Goal: Transaction & Acquisition: Subscribe to service/newsletter

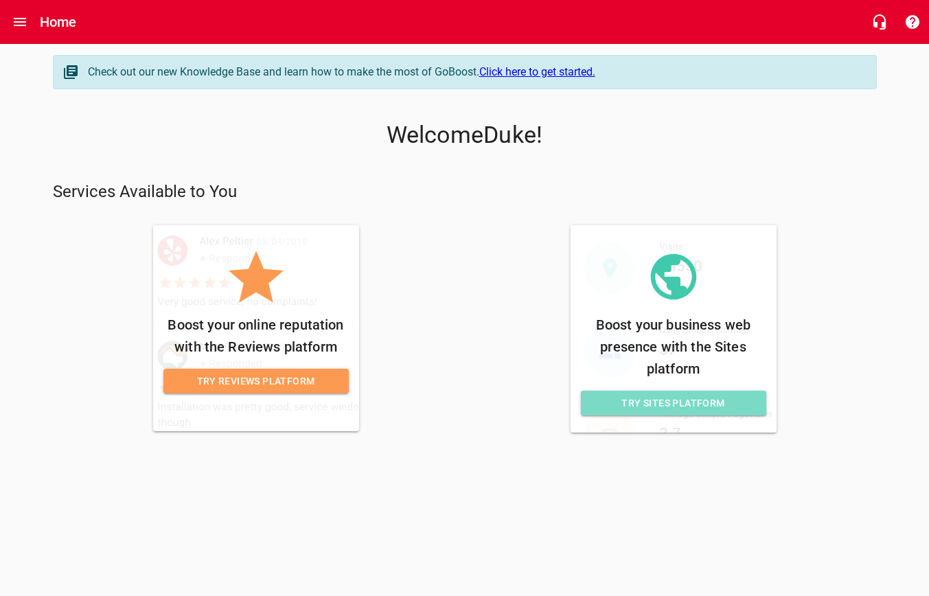
click at [709, 407] on span "Try Sites Platform" at bounding box center [673, 403] width 163 height 17
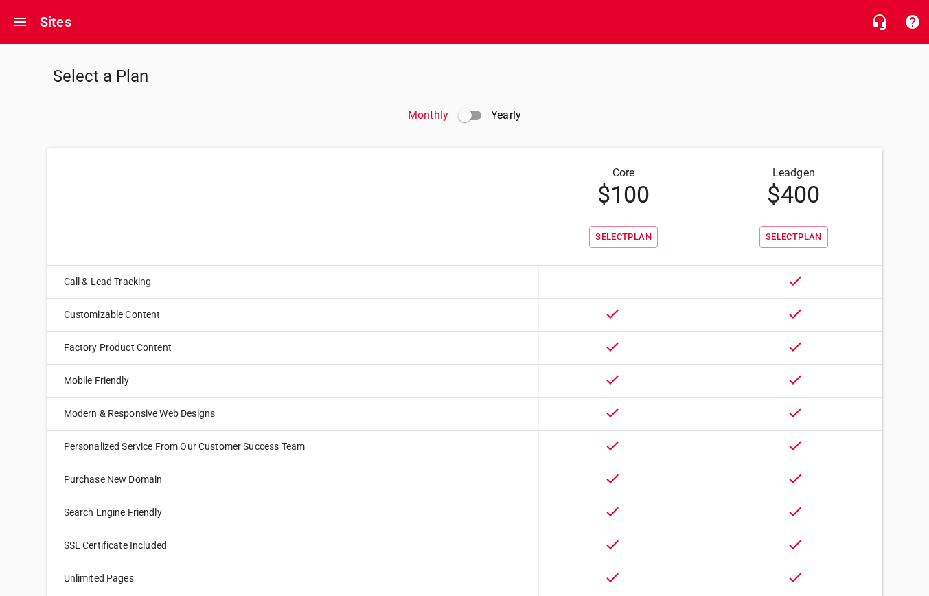
click at [469, 116] on input "checkbox" at bounding box center [464, 115] width 33 height 33
checkbox input "true"
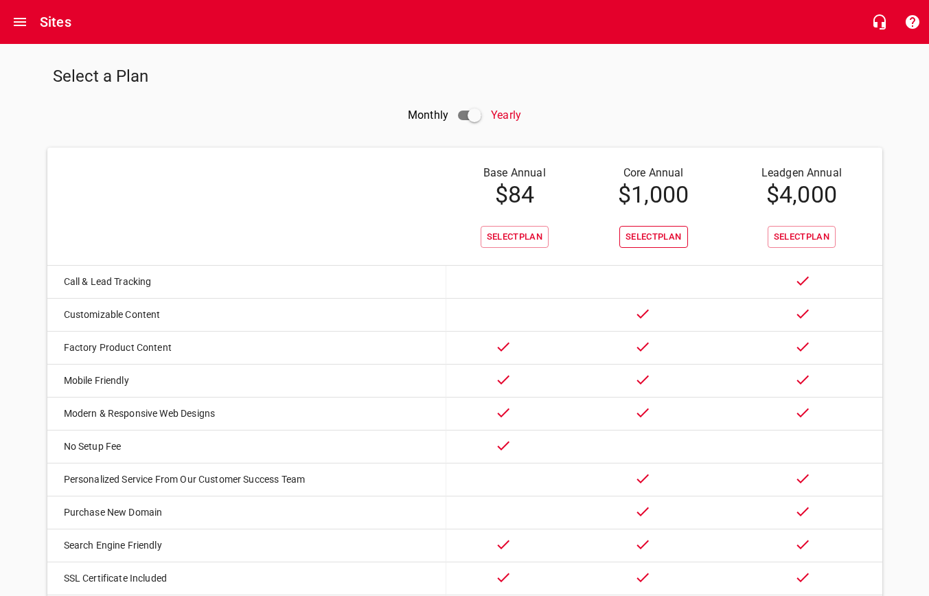
click at [667, 239] on span "Select Plan" at bounding box center [653, 237] width 56 height 16
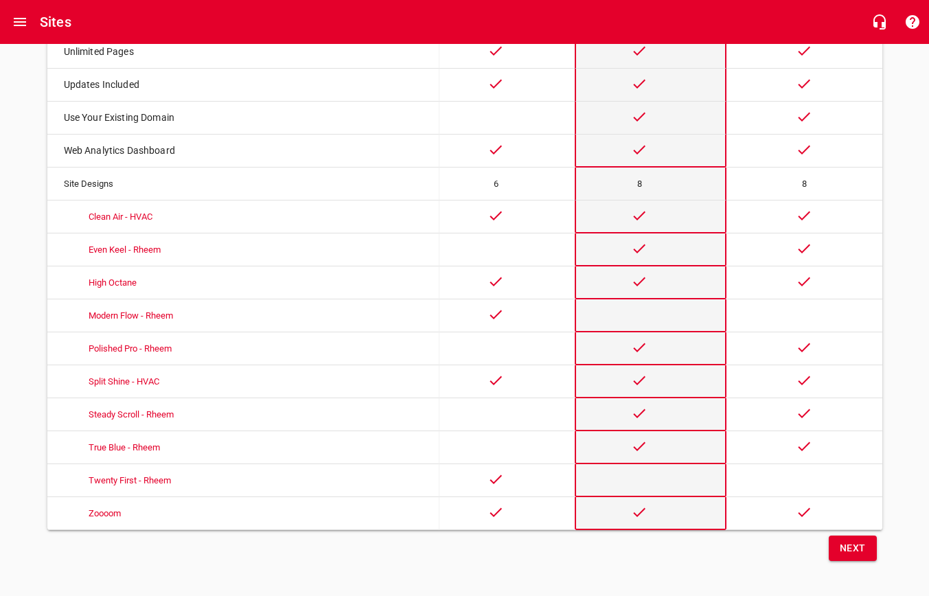
scroll to position [592, 0]
click at [849, 544] on span "Next" at bounding box center [853, 549] width 26 height 17
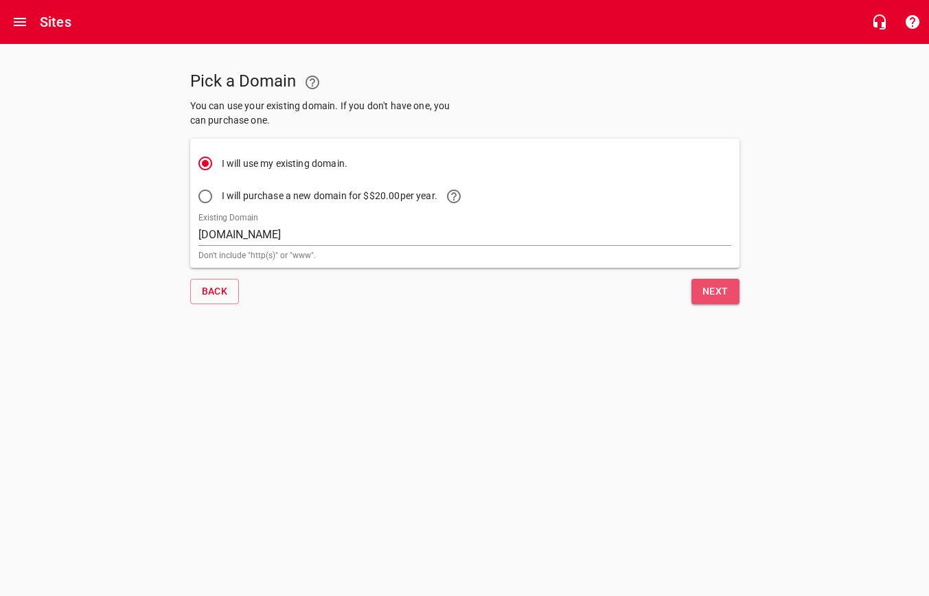
click at [726, 291] on span "Next" at bounding box center [715, 291] width 26 height 17
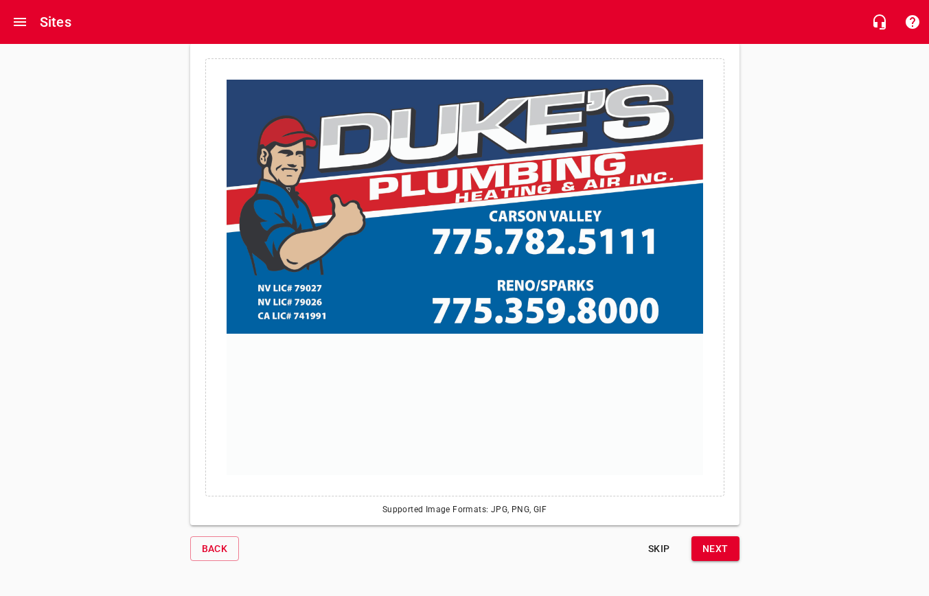
scroll to position [84, 0]
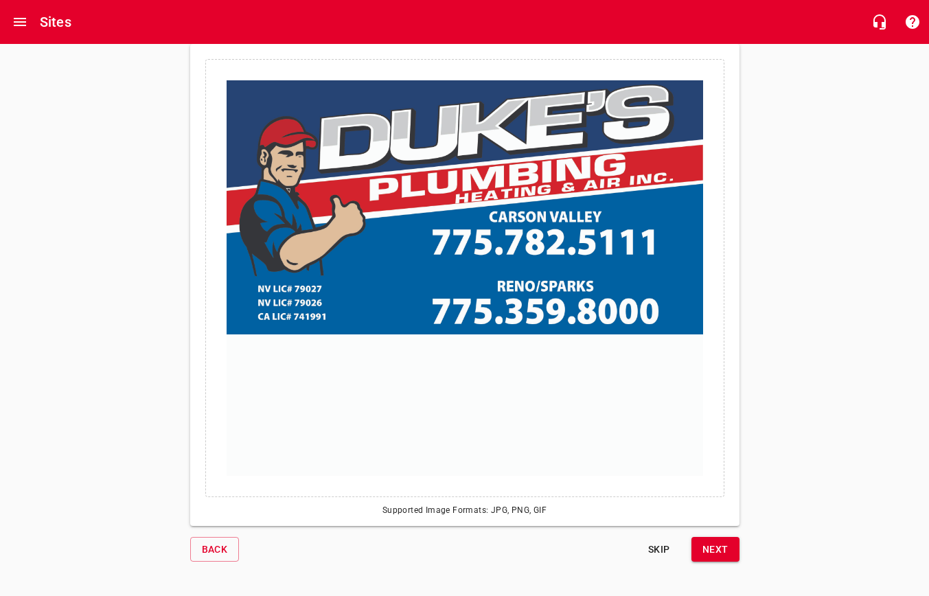
click at [723, 547] on span "Next" at bounding box center [715, 549] width 26 height 17
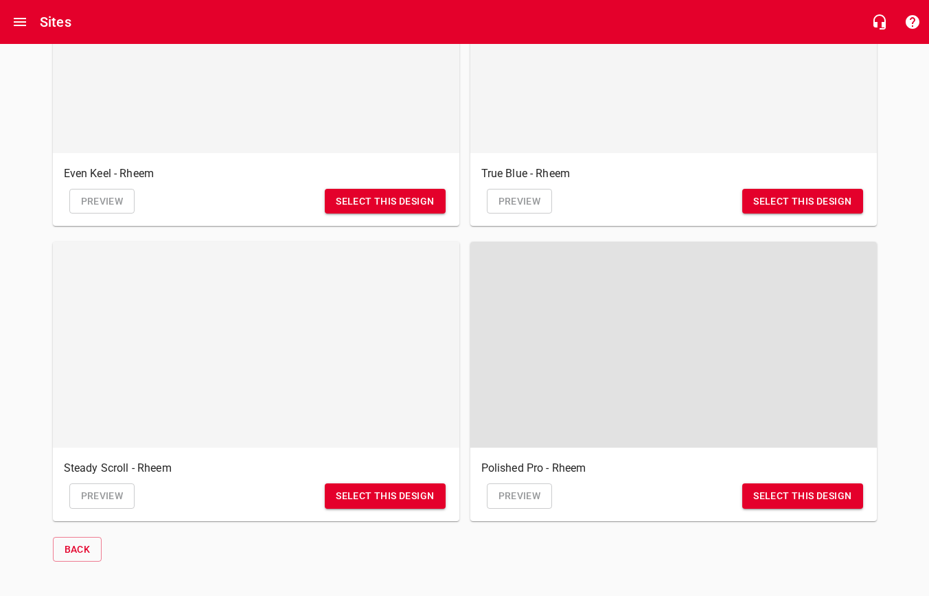
scroll to position [820, 0]
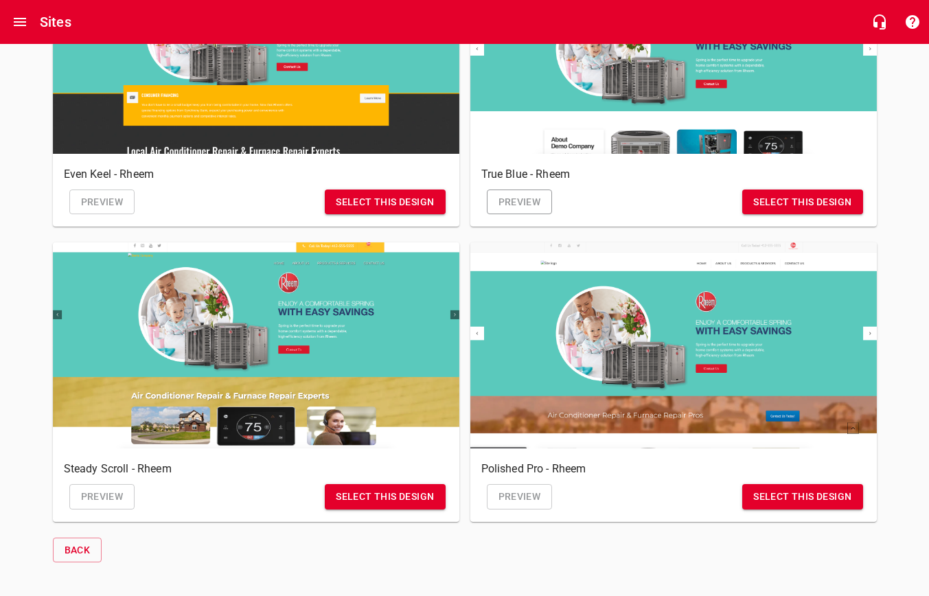
click at [536, 204] on span "Preview" at bounding box center [519, 202] width 43 height 17
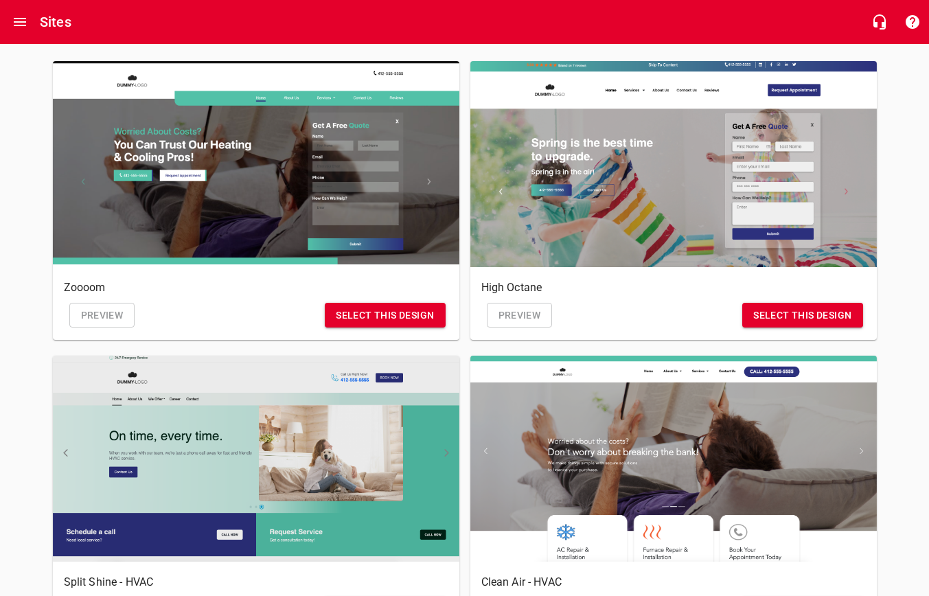
scroll to position [81, 0]
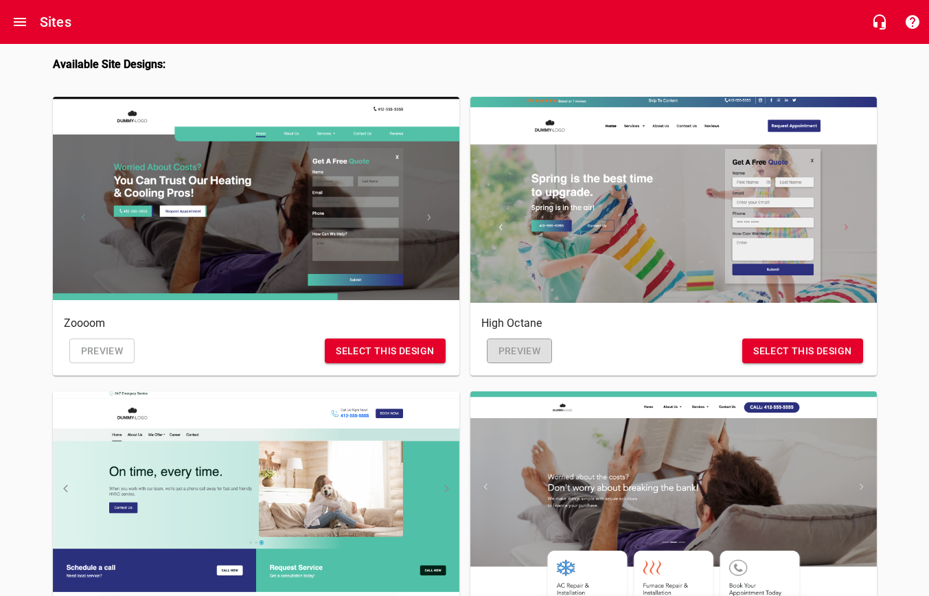
click at [511, 350] on span "Preview" at bounding box center [519, 351] width 43 height 17
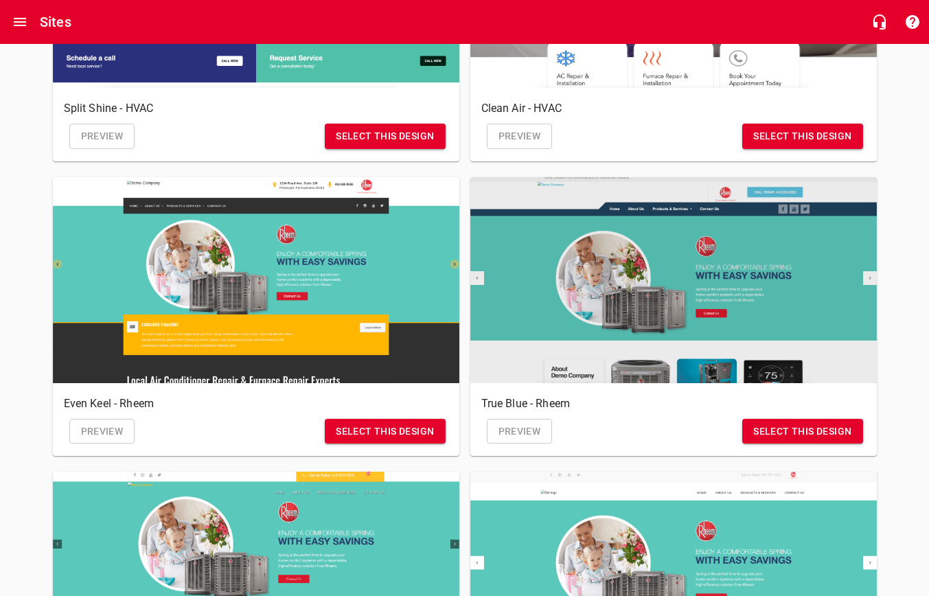
scroll to position [600, 0]
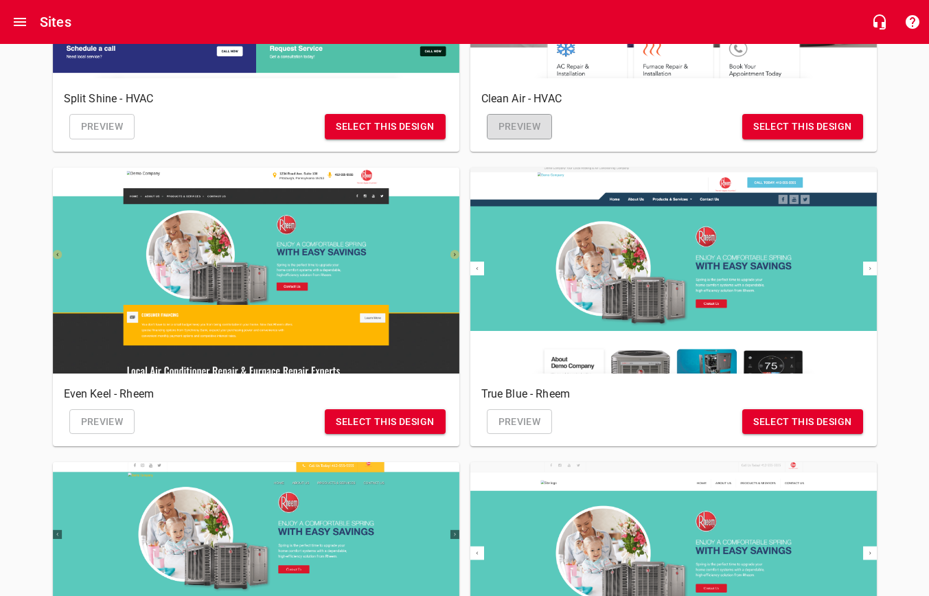
click at [535, 128] on span "Preview" at bounding box center [519, 126] width 43 height 17
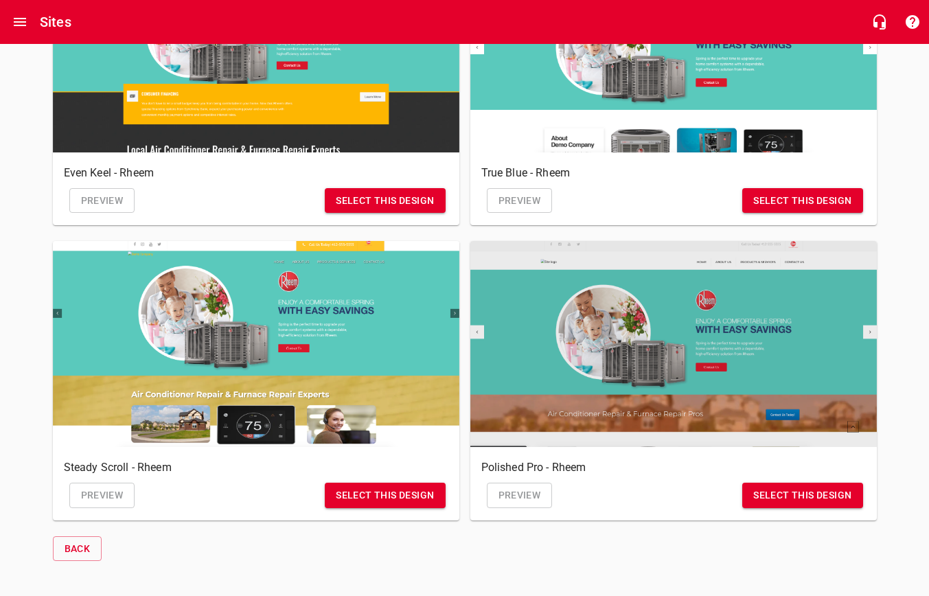
scroll to position [820, 0]
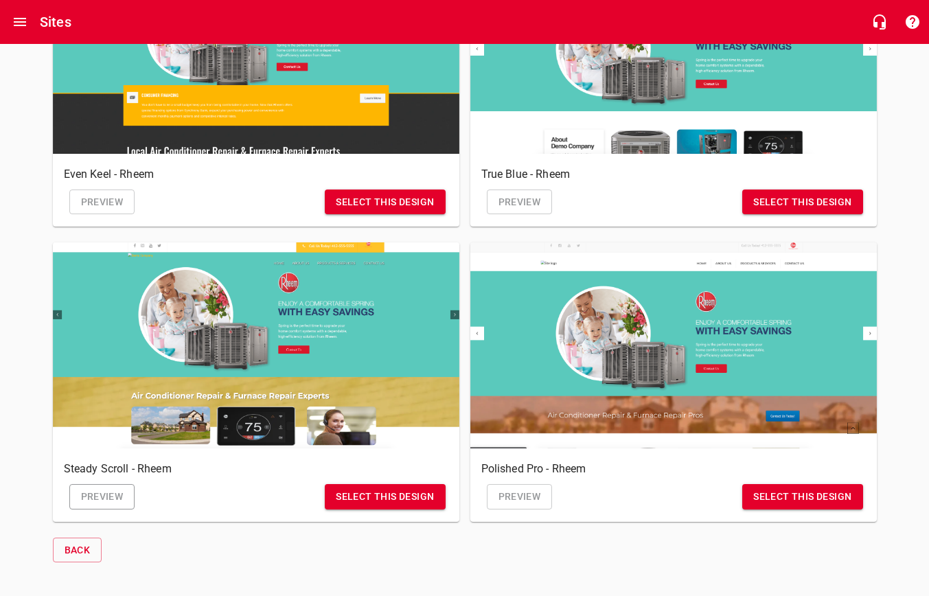
click at [114, 503] on link "Preview" at bounding box center [102, 496] width 66 height 25
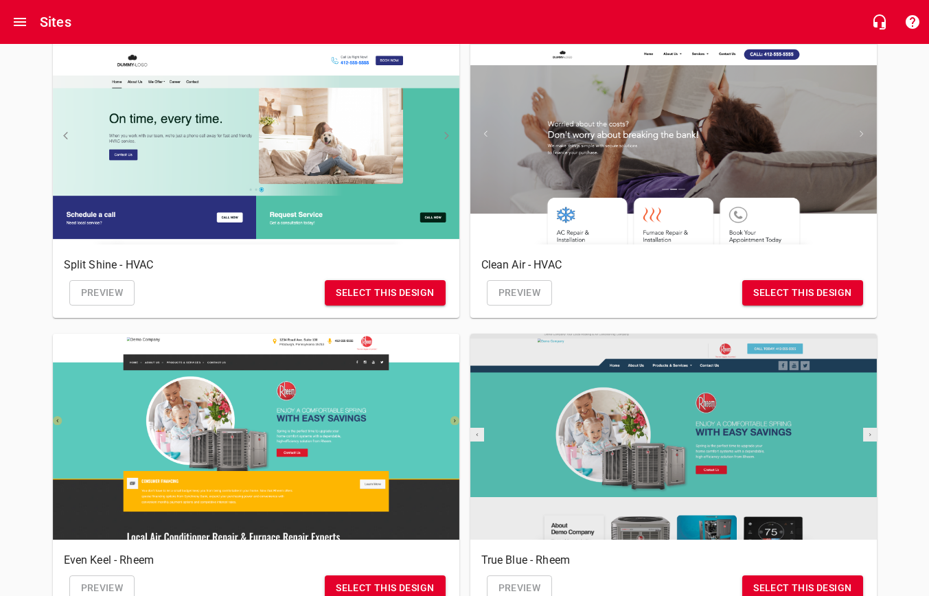
scroll to position [483, 0]
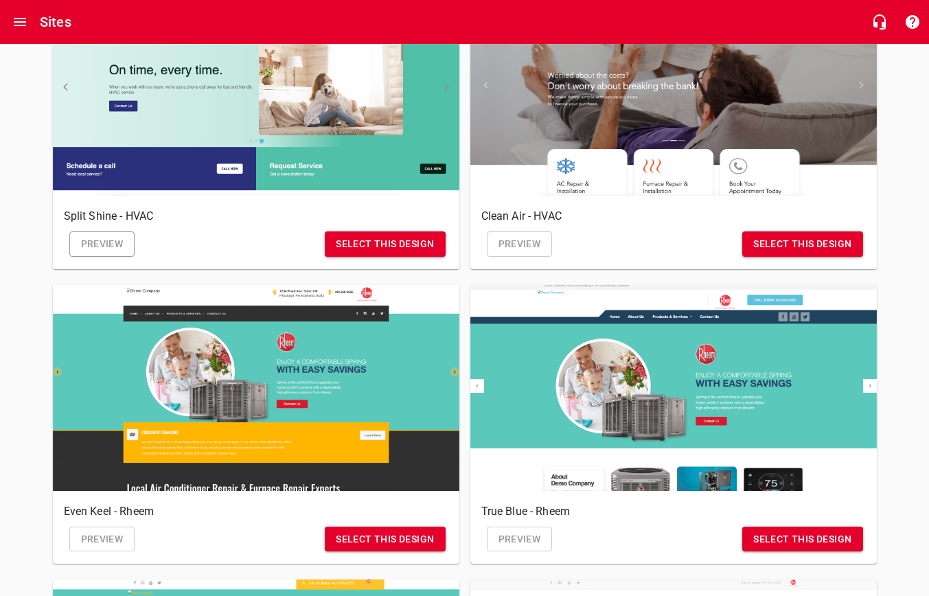
click at [81, 251] on span "Preview" at bounding box center [102, 243] width 43 height 17
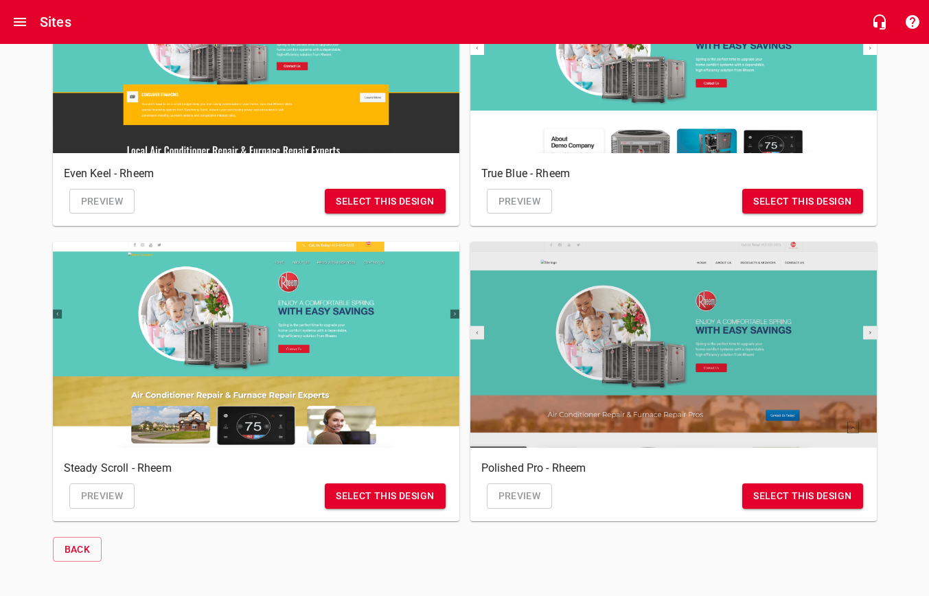
scroll to position [820, 0]
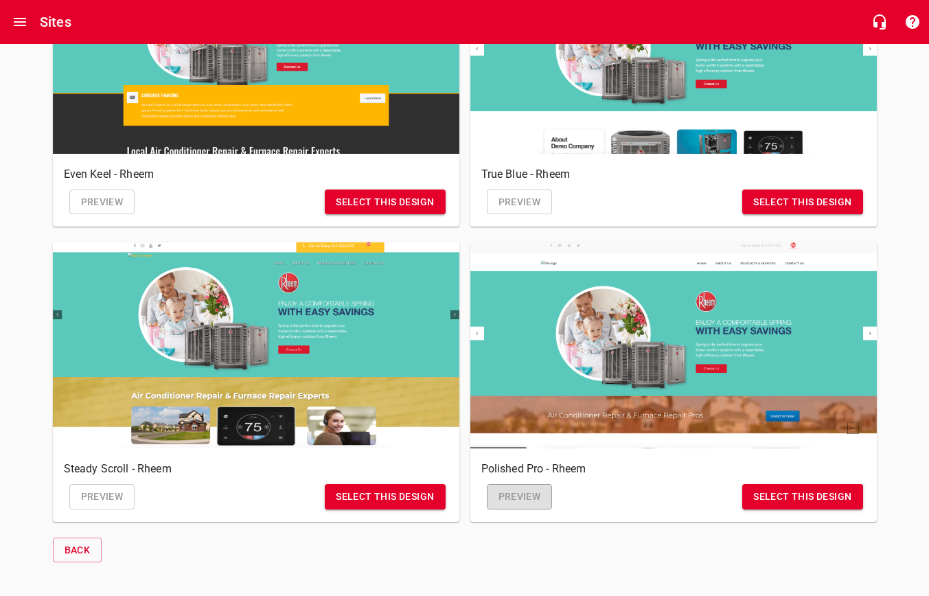
click at [530, 493] on span "Preview" at bounding box center [519, 496] width 43 height 17
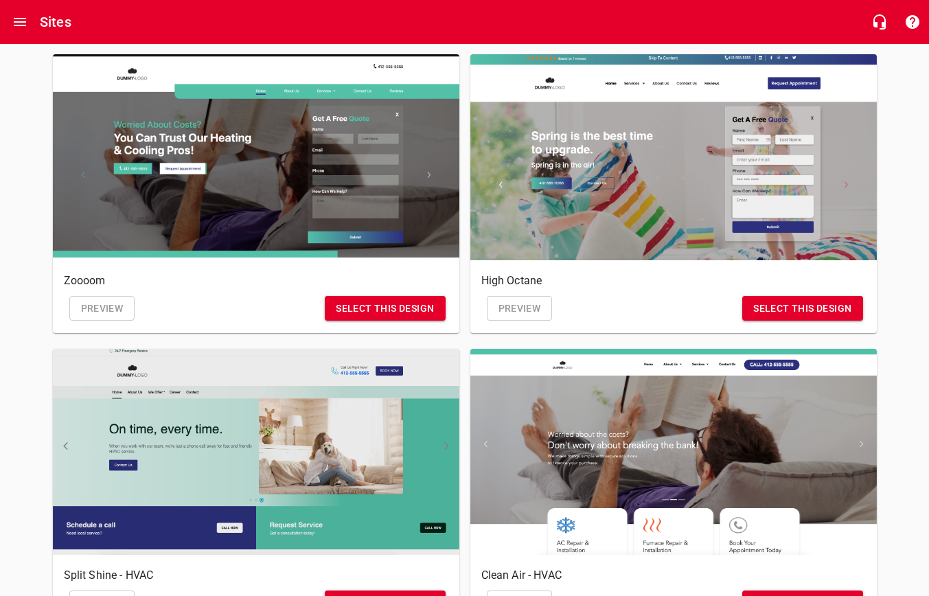
scroll to position [124, 0]
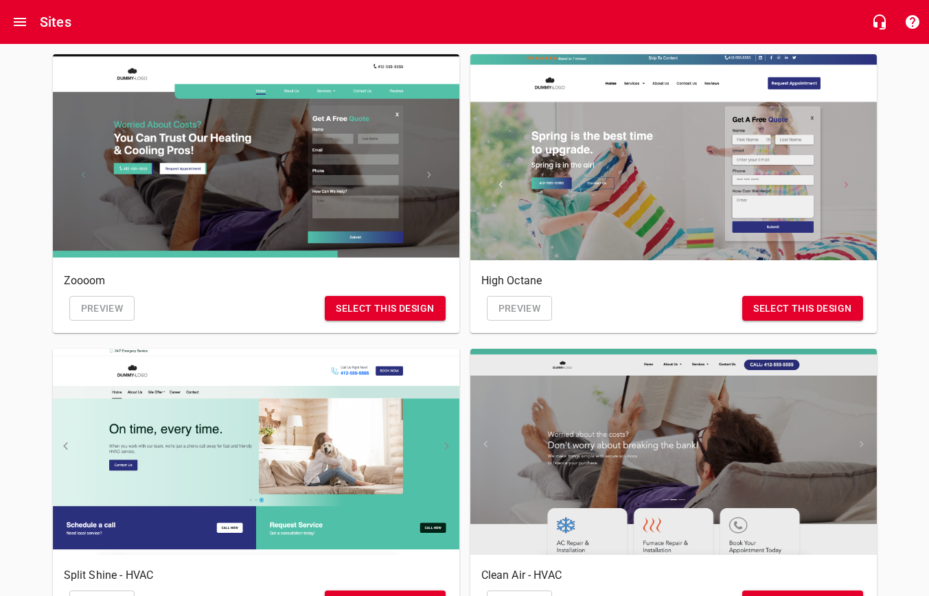
click at [595, 454] on div "button" at bounding box center [673, 452] width 406 height 206
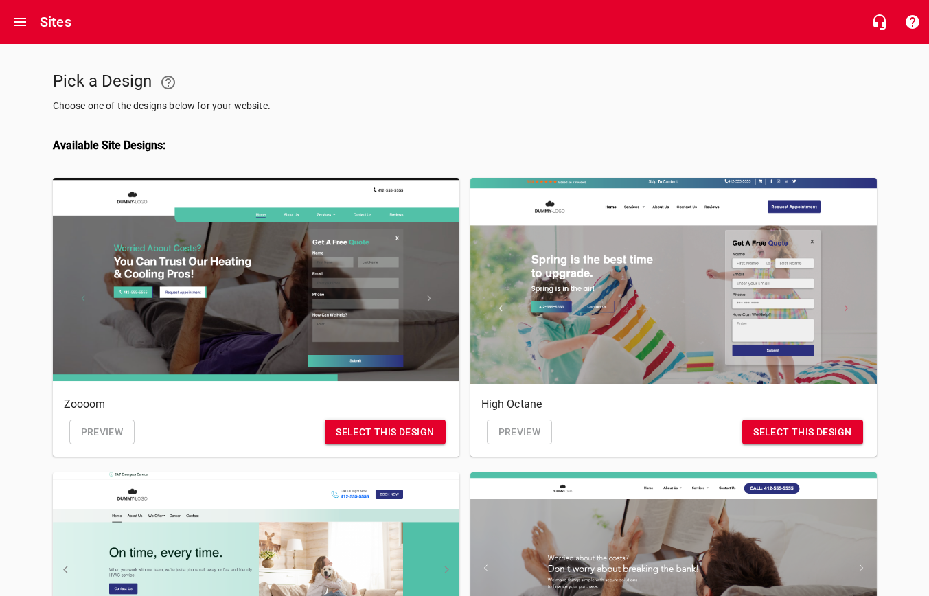
scroll to position [0, 0]
click at [96, 427] on span "Preview" at bounding box center [102, 432] width 43 height 17
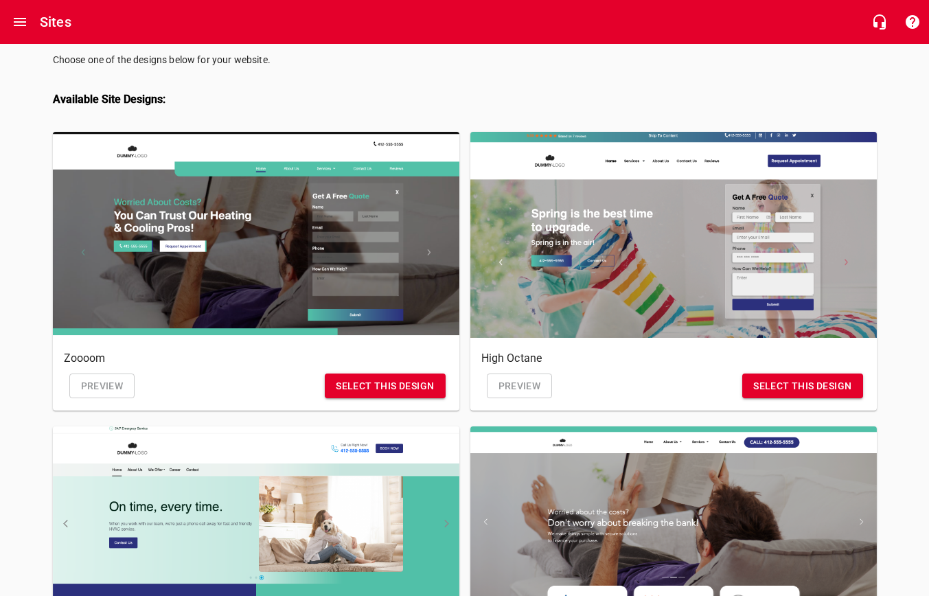
scroll to position [29, 0]
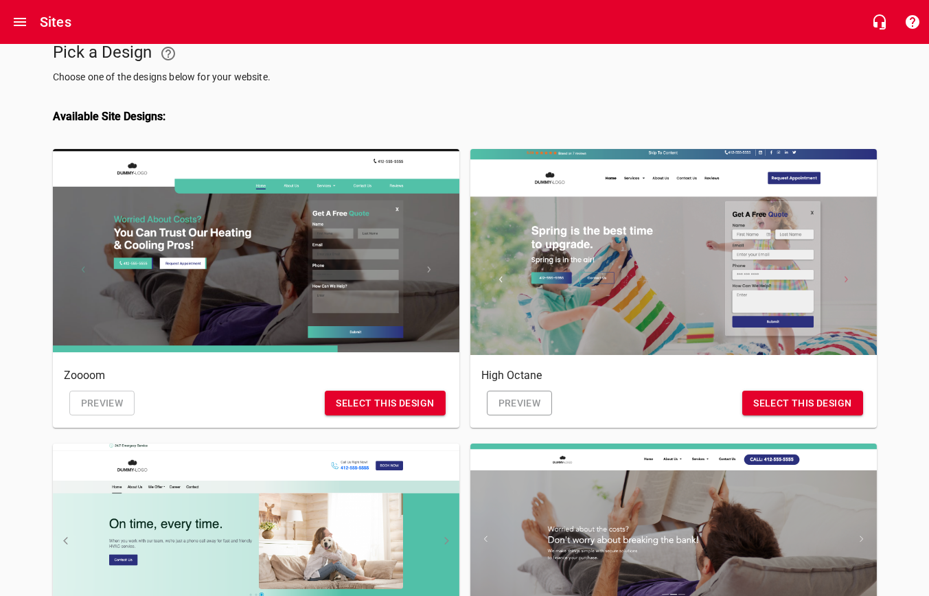
click at [528, 404] on span "Preview" at bounding box center [519, 403] width 43 height 17
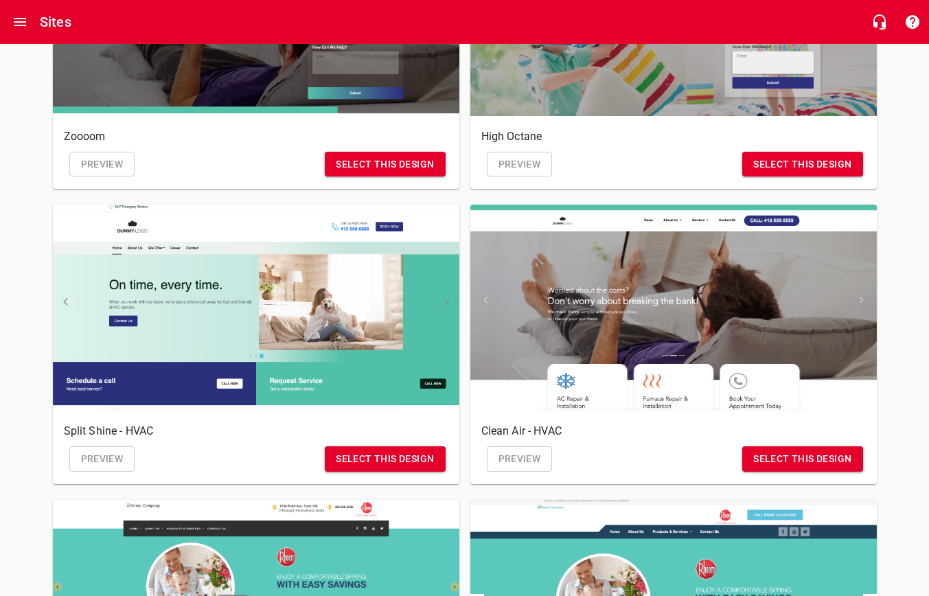
scroll to position [270, 0]
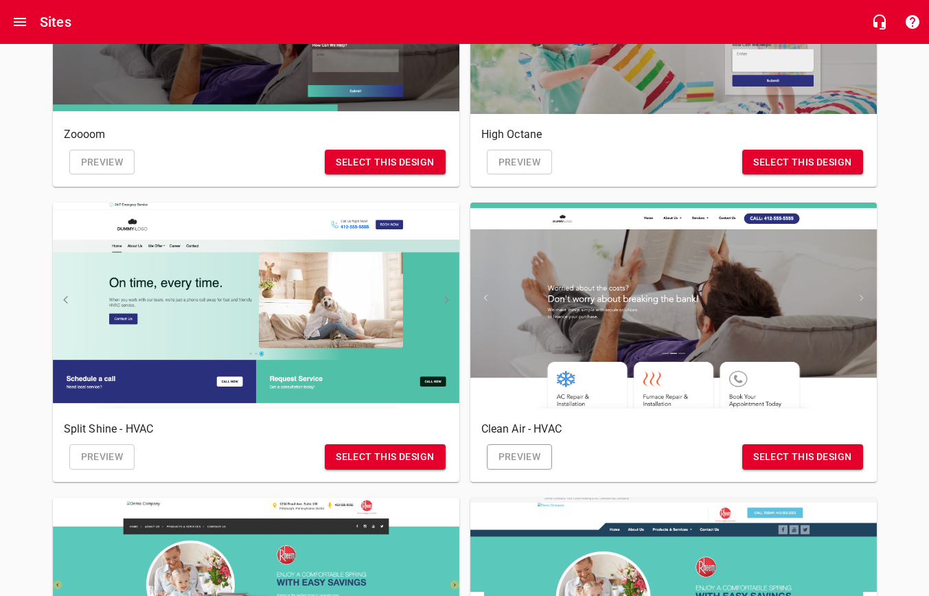
click at [539, 459] on span "Preview" at bounding box center [519, 456] width 43 height 17
click at [512, 461] on span "Preview" at bounding box center [519, 456] width 43 height 17
click at [818, 454] on span "Select this design" at bounding box center [802, 456] width 98 height 17
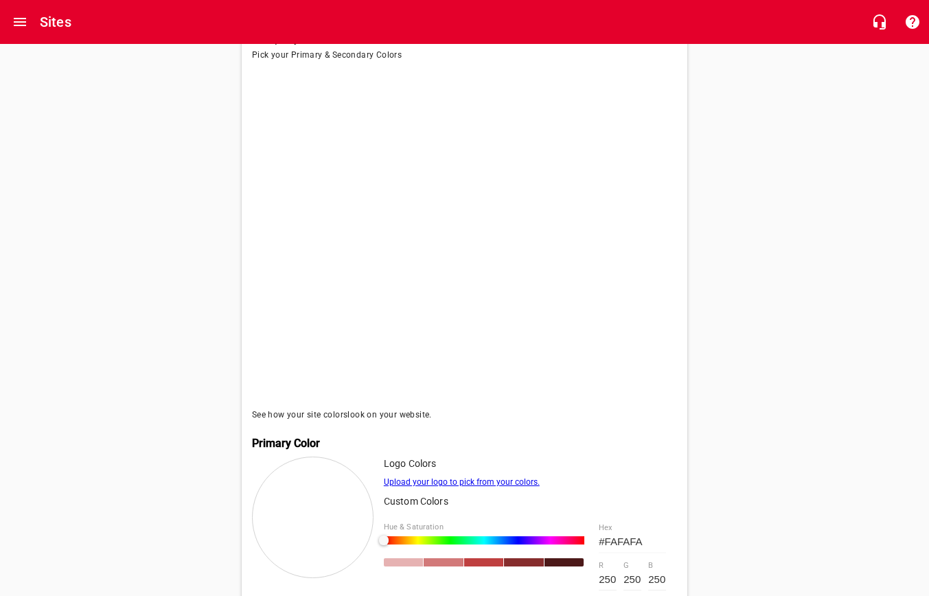
scroll to position [146, 0]
drag, startPoint x: 384, startPoint y: 536, endPoint x: 424, endPoint y: 536, distance: 39.8
click at [424, 536] on div at bounding box center [424, 540] width 10 height 10
drag, startPoint x: 425, startPoint y: 536, endPoint x: 509, endPoint y: 540, distance: 83.9
click at [509, 540] on div at bounding box center [509, 540] width 10 height 10
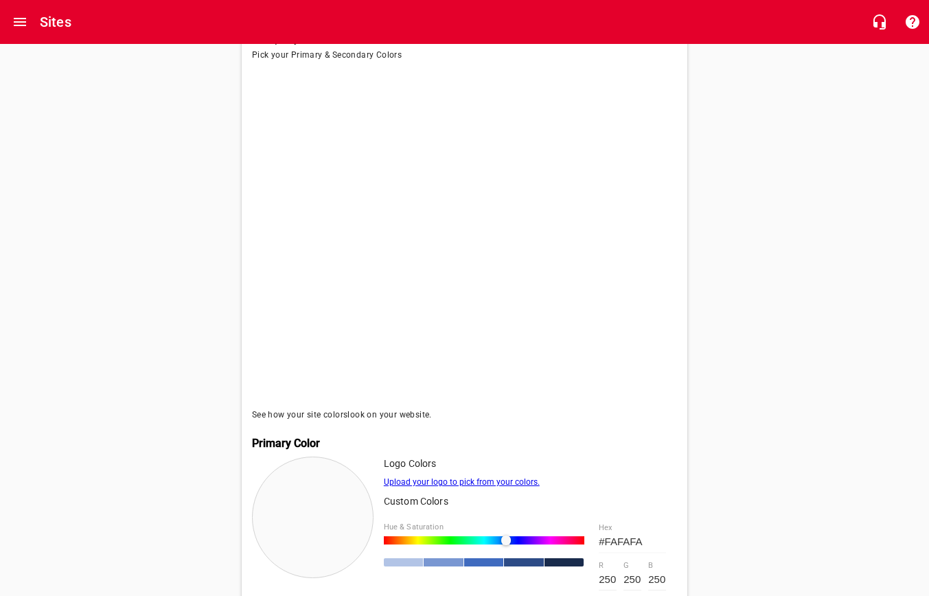
click at [506, 537] on div at bounding box center [506, 540] width 10 height 10
click at [505, 537] on div at bounding box center [505, 540] width 10 height 10
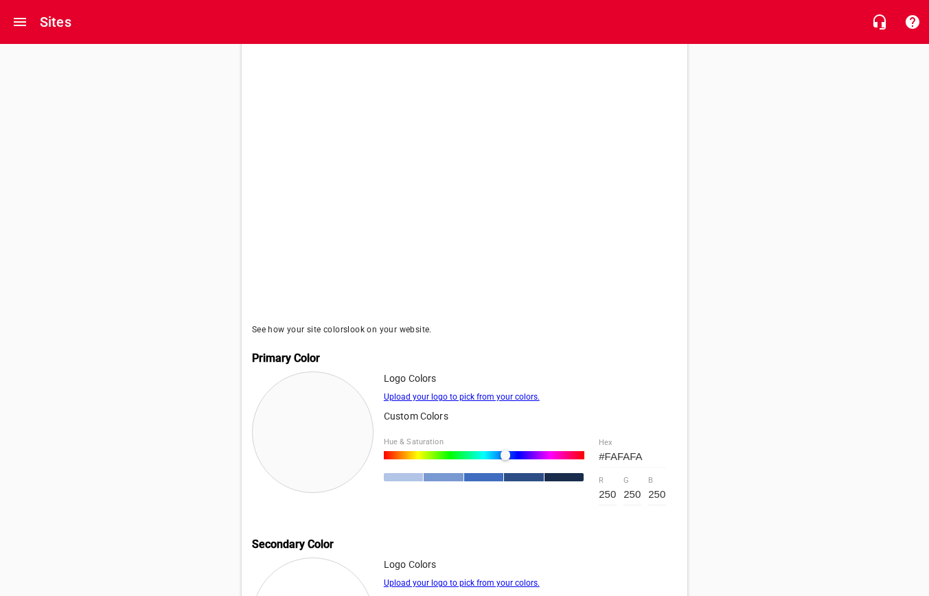
scroll to position [265, 0]
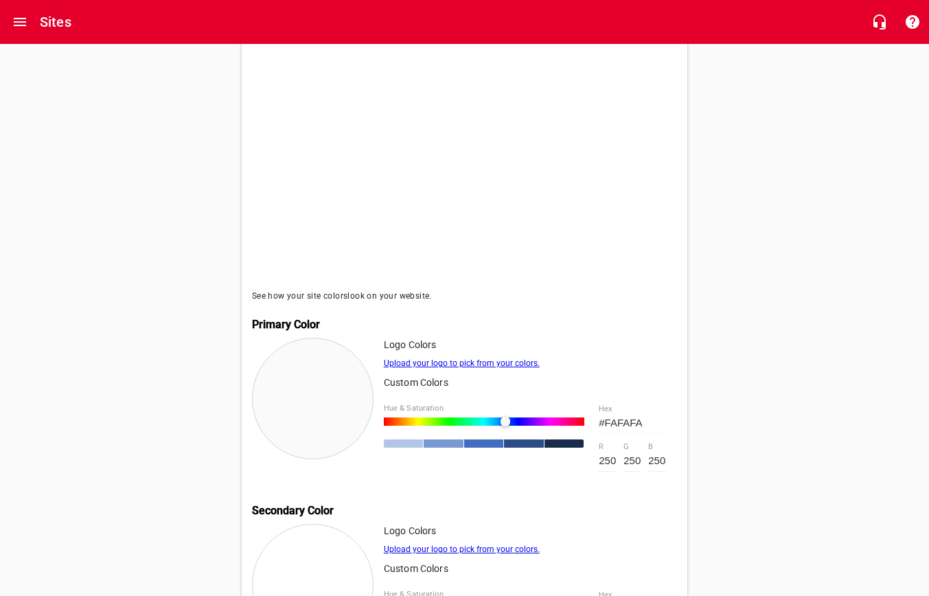
click at [474, 361] on link "Upload your logo to pick from your colors." at bounding box center [462, 363] width 156 height 10
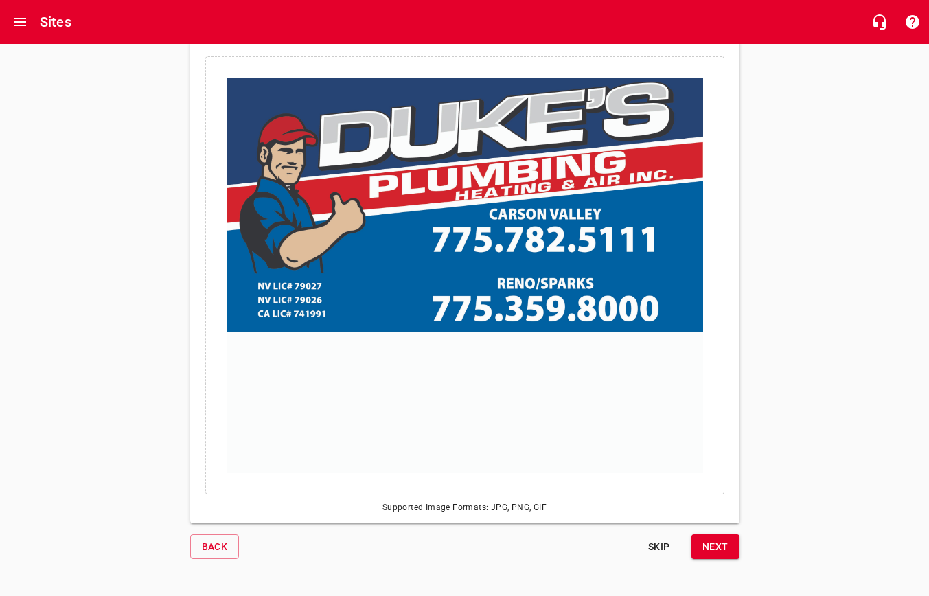
scroll to position [84, 0]
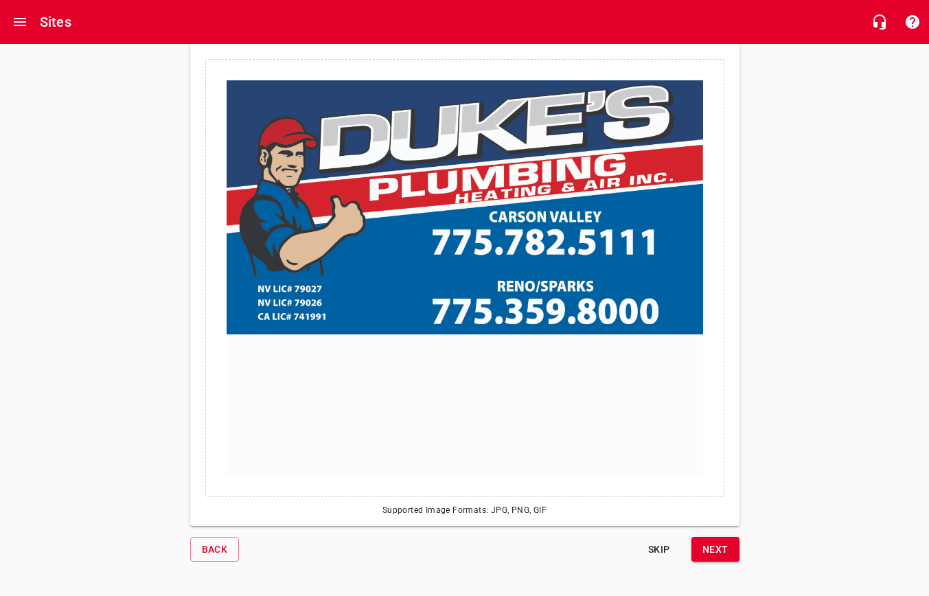
click at [724, 554] on span "Next" at bounding box center [715, 549] width 26 height 17
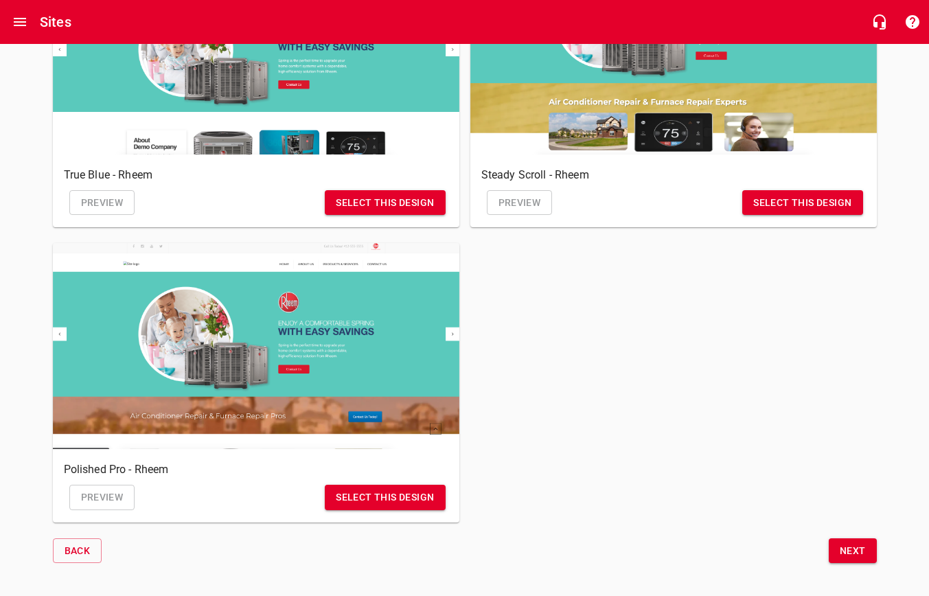
scroll to position [1166, 0]
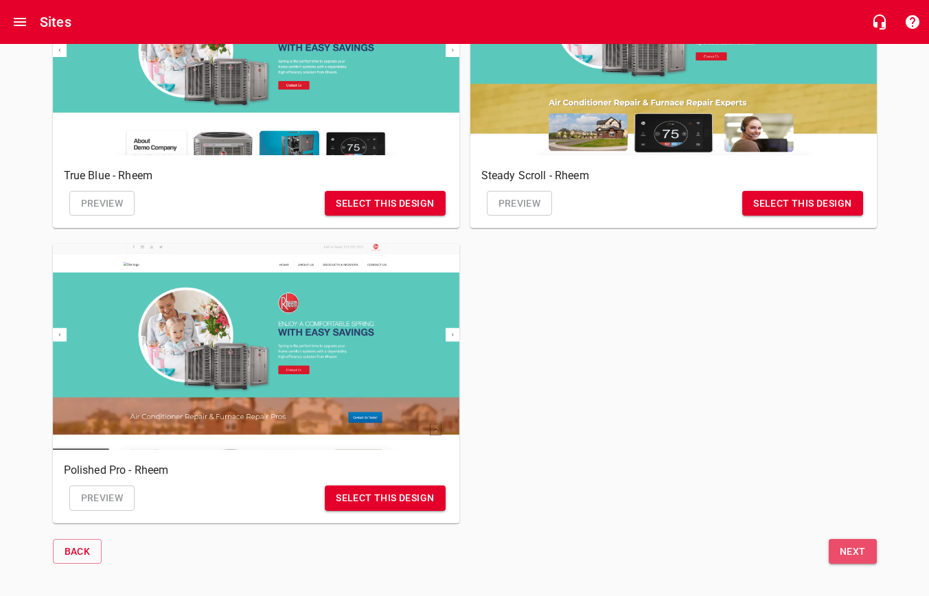
click at [842, 543] on span "Next" at bounding box center [853, 551] width 26 height 17
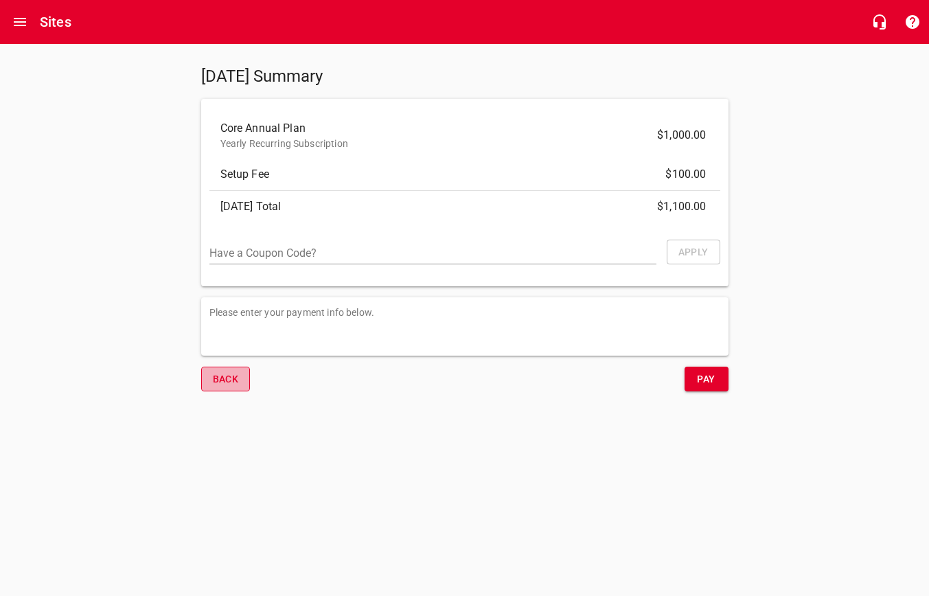
click at [222, 381] on span "Back" at bounding box center [226, 379] width 26 height 17
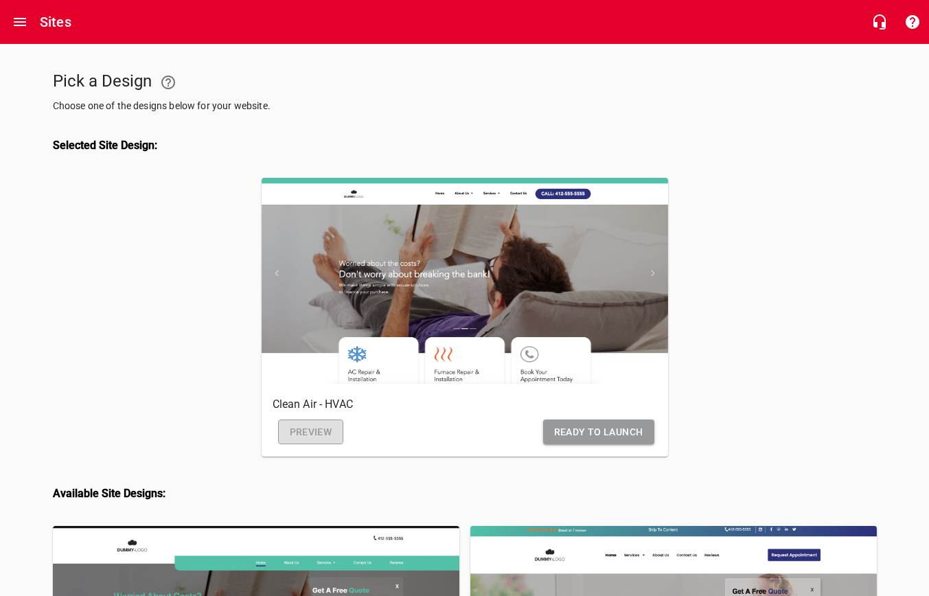
click at [297, 430] on span "Preview" at bounding box center [311, 432] width 43 height 17
click at [594, 432] on span "Ready to Launch" at bounding box center [598, 432] width 89 height 17
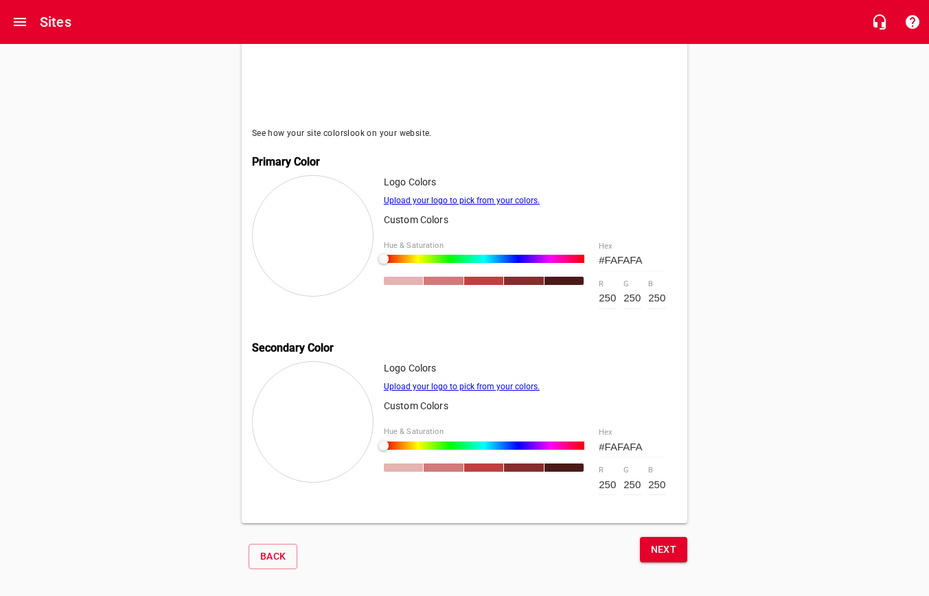
scroll to position [427, 0]
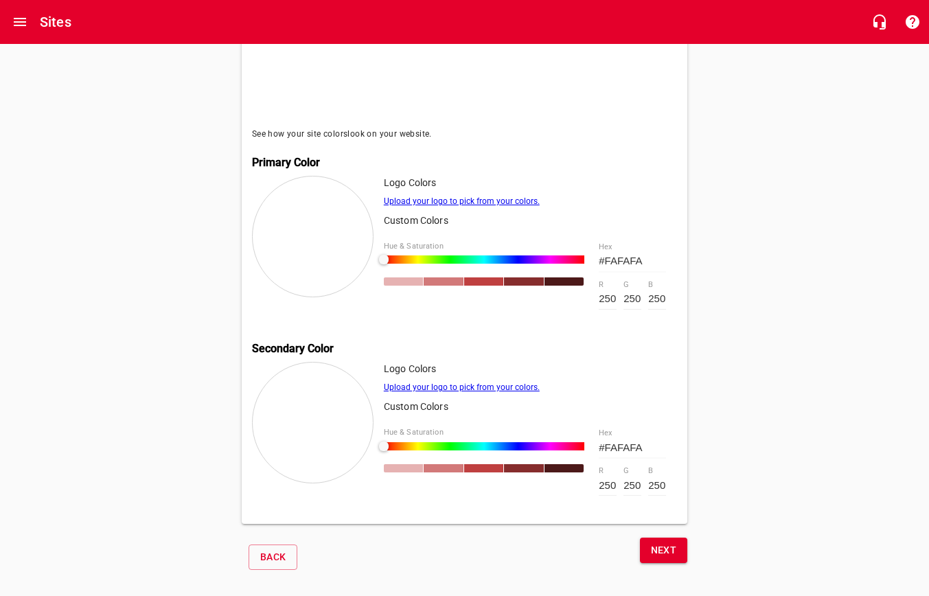
click at [672, 550] on span "Next" at bounding box center [664, 550] width 26 height 17
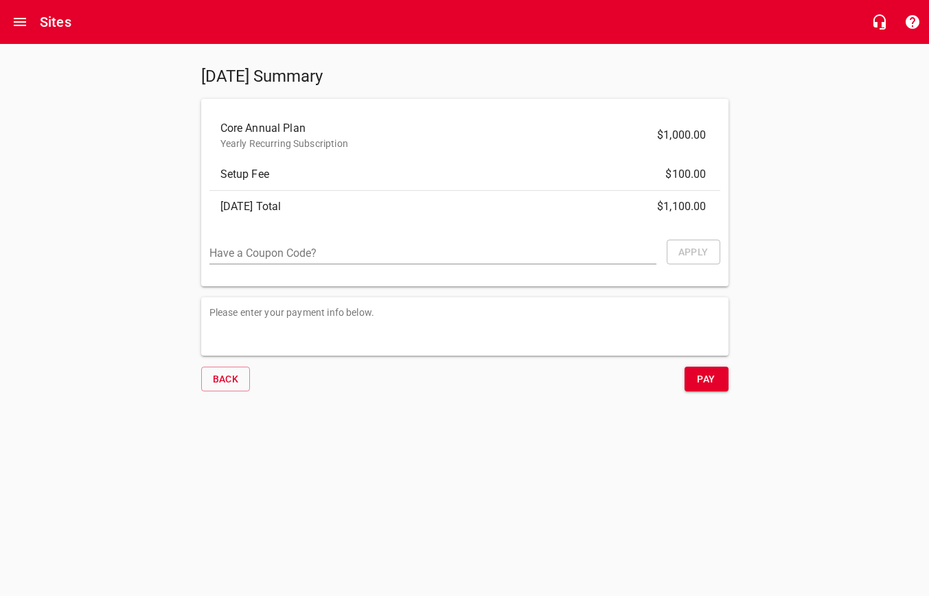
click at [851, 270] on div "Today's Summary Core Annual Plan Yearly Recurring Subscription $1,000.00 Setup …" at bounding box center [464, 223] width 929 height 358
click at [226, 381] on span "Back" at bounding box center [226, 379] width 26 height 17
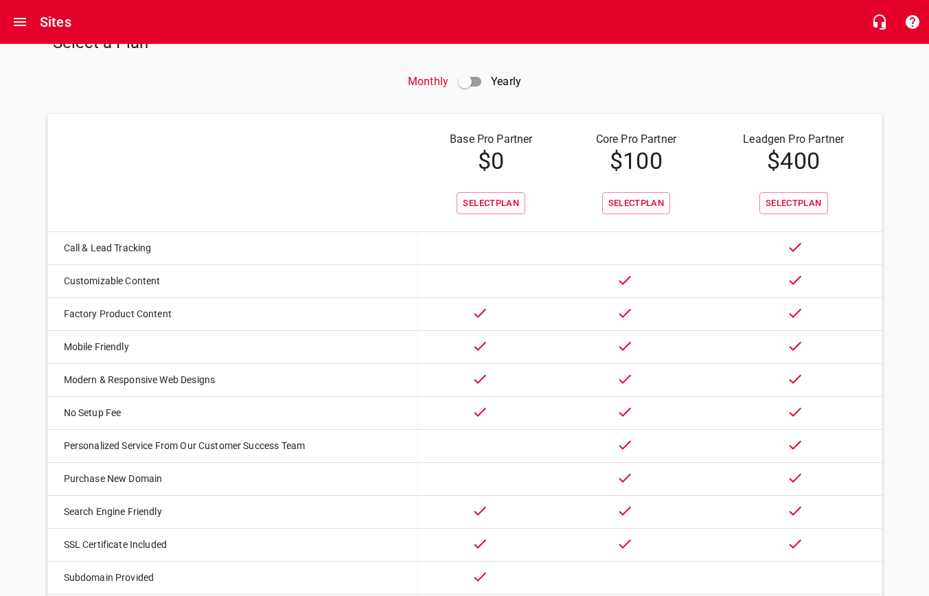
scroll to position [48, 0]
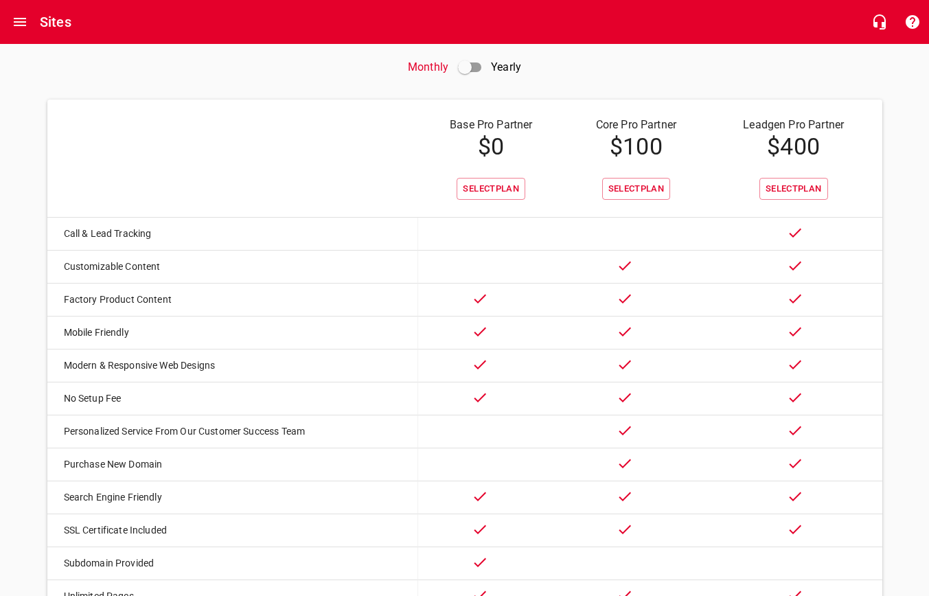
click at [468, 64] on input "checkbox" at bounding box center [464, 67] width 33 height 33
checkbox input "true"
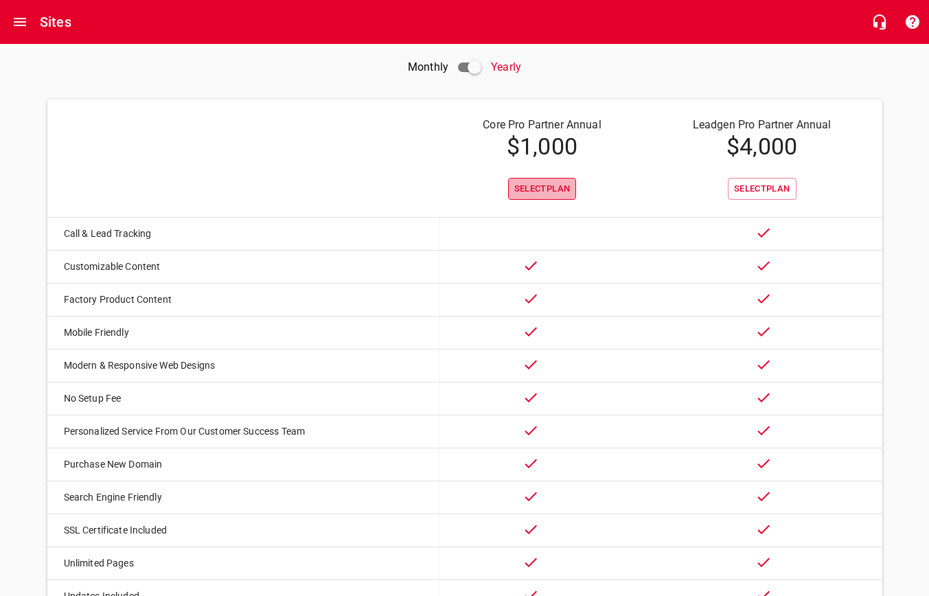
click at [544, 191] on span "Select Plan" at bounding box center [542, 189] width 56 height 16
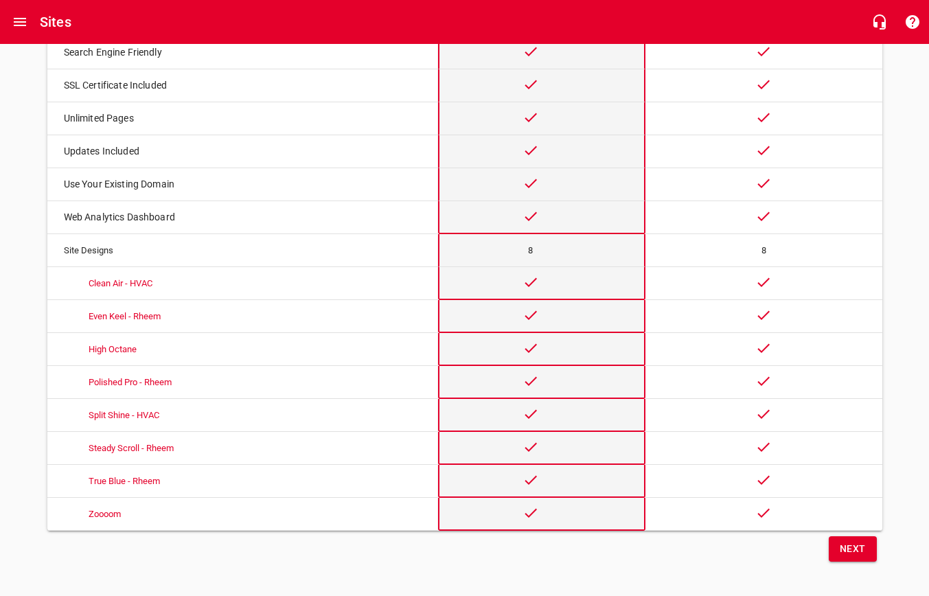
scroll to position [494, 0]
click at [847, 551] on span "Next" at bounding box center [853, 549] width 26 height 17
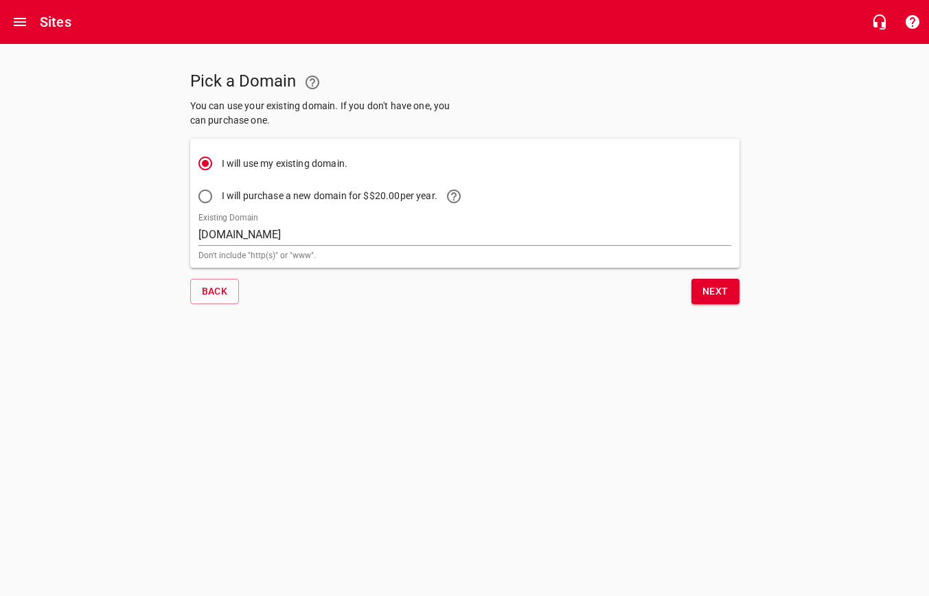
click at [700, 295] on button "Next" at bounding box center [715, 291] width 48 height 25
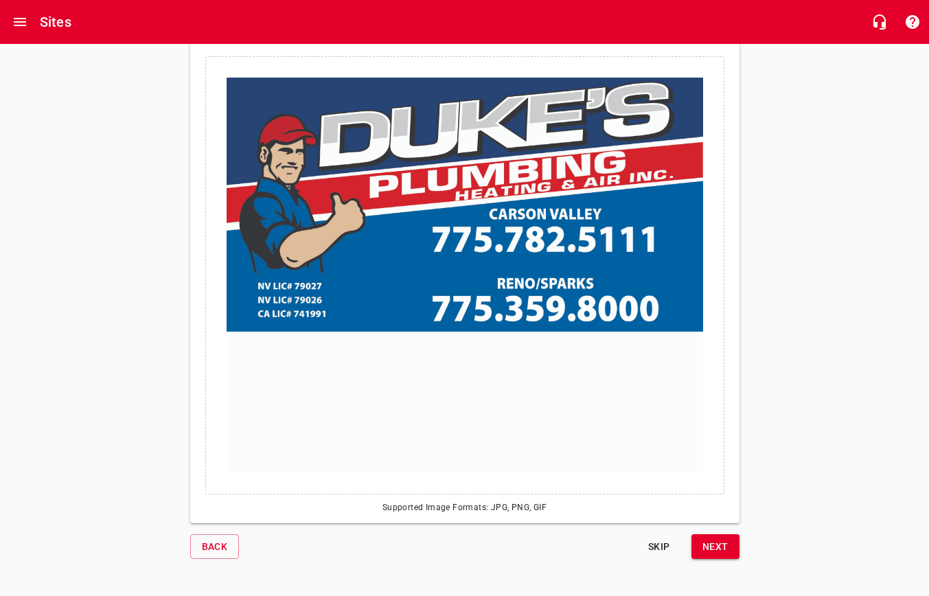
scroll to position [84, 0]
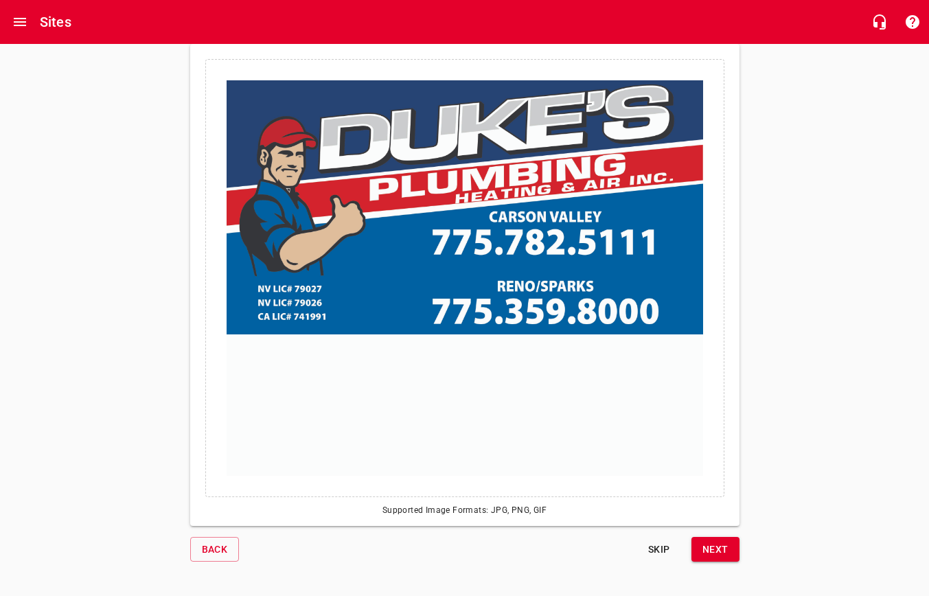
click at [722, 548] on span "Next" at bounding box center [715, 549] width 26 height 17
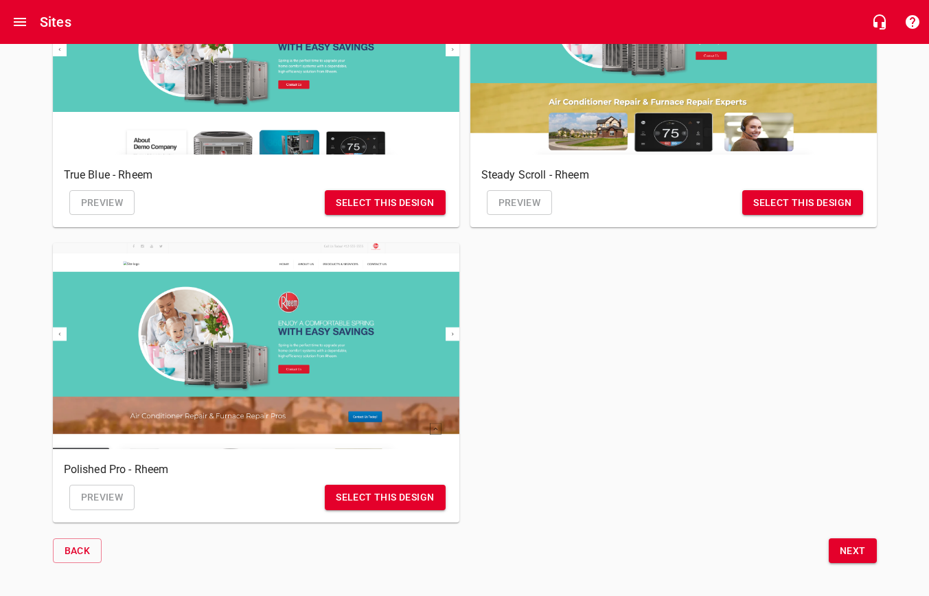
scroll to position [1166, 0]
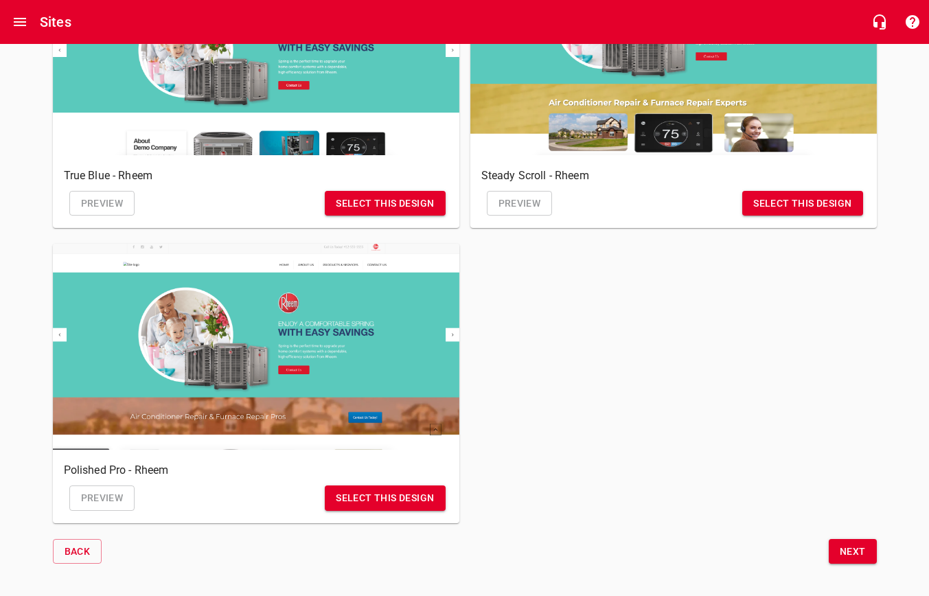
click at [855, 539] on button "Next" at bounding box center [853, 551] width 48 height 25
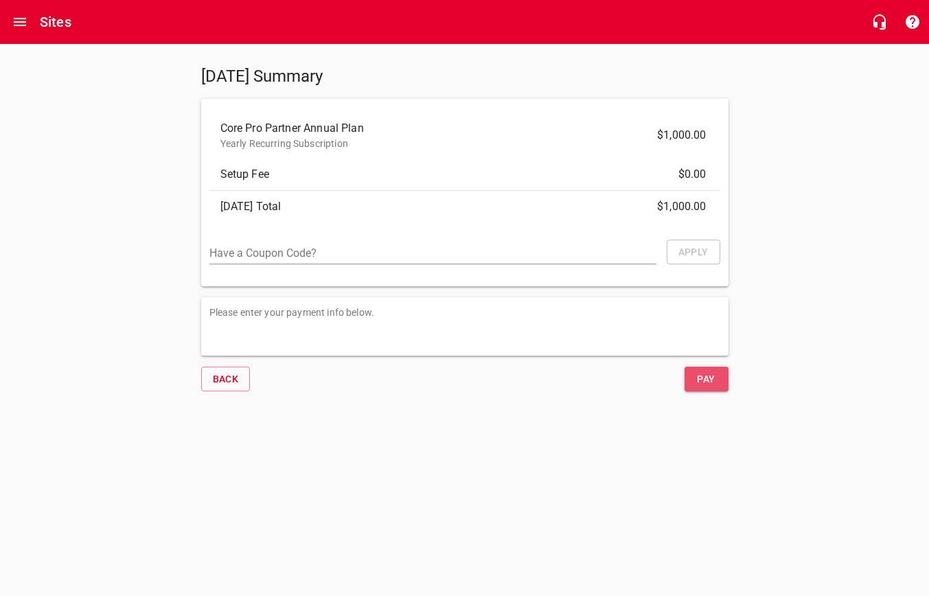
click at [704, 384] on span "Pay" at bounding box center [706, 379] width 22 height 17
click at [587, 411] on div at bounding box center [464, 408] width 929 height 13
click at [327, 370] on div "Back" at bounding box center [330, 379] width 269 height 36
click at [700, 378] on span "Pay" at bounding box center [706, 379] width 22 height 17
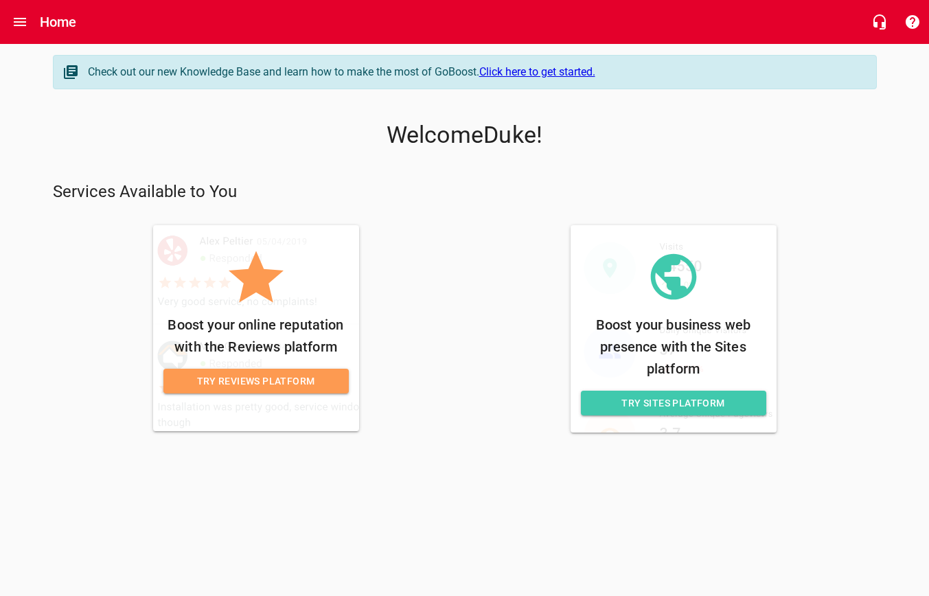
click at [652, 403] on span "Try Sites Platform" at bounding box center [673, 403] width 163 height 17
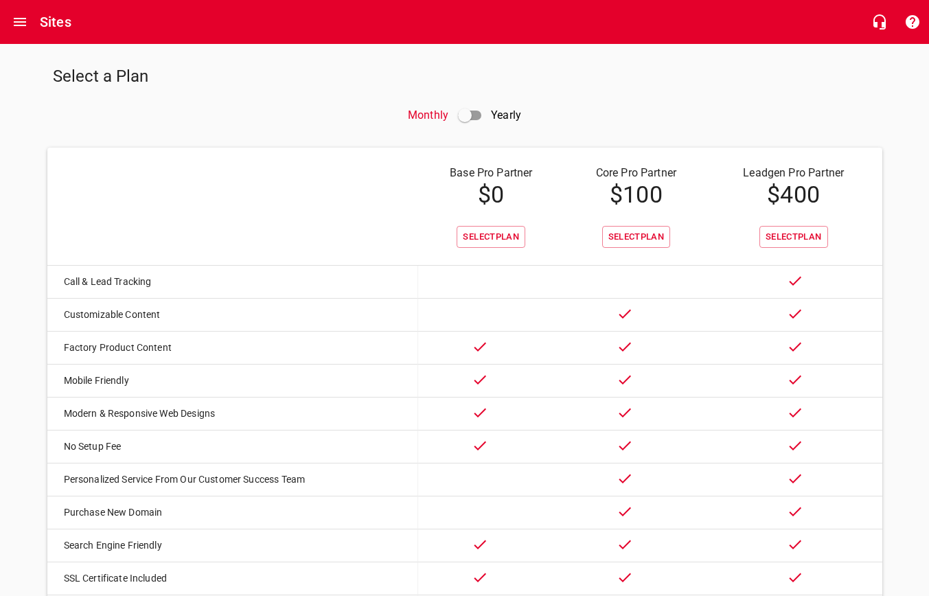
click at [470, 115] on input "checkbox" at bounding box center [464, 115] width 33 height 33
checkbox input "true"
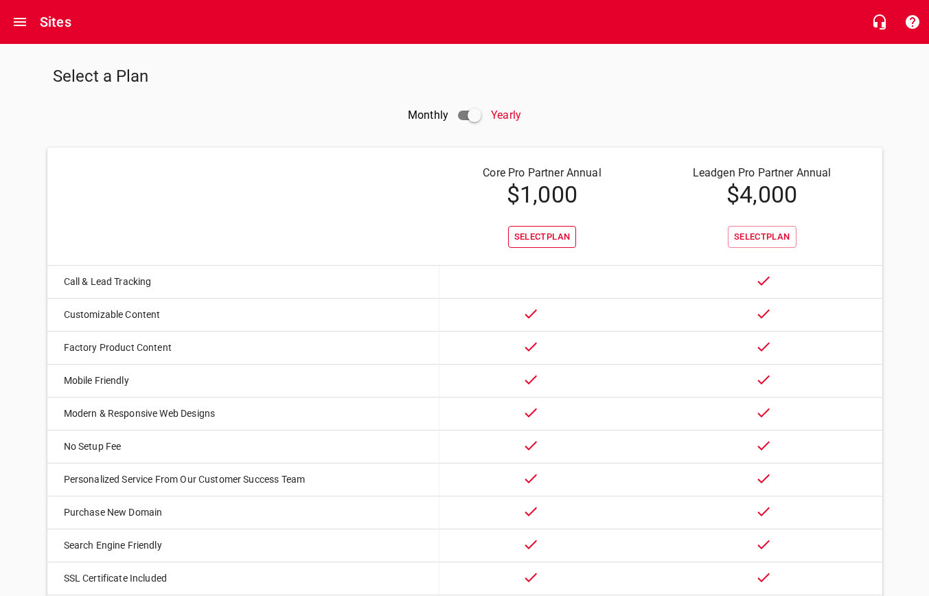
click at [549, 234] on span "Select Plan" at bounding box center [542, 237] width 56 height 16
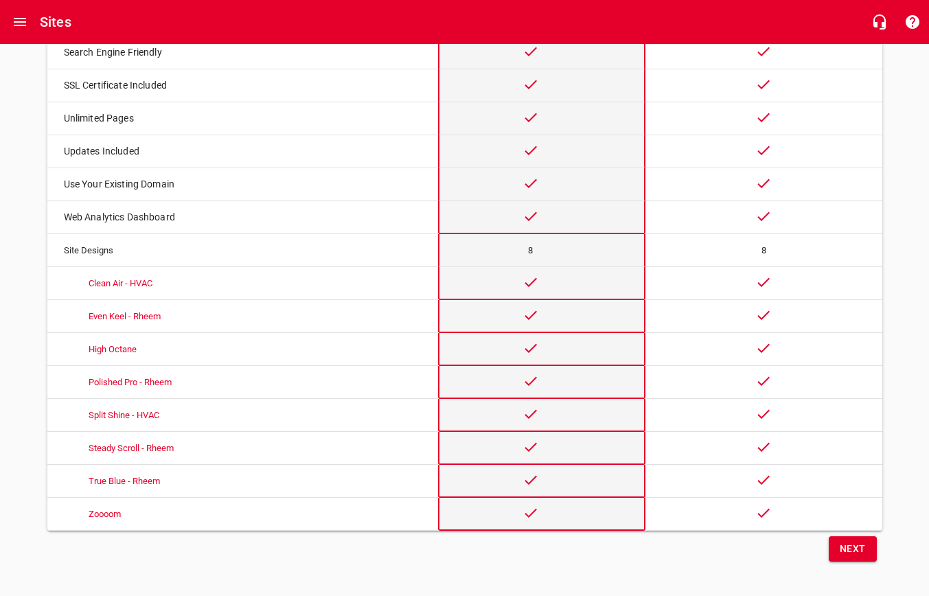
scroll to position [494, 0]
click at [859, 546] on span "Next" at bounding box center [853, 549] width 26 height 17
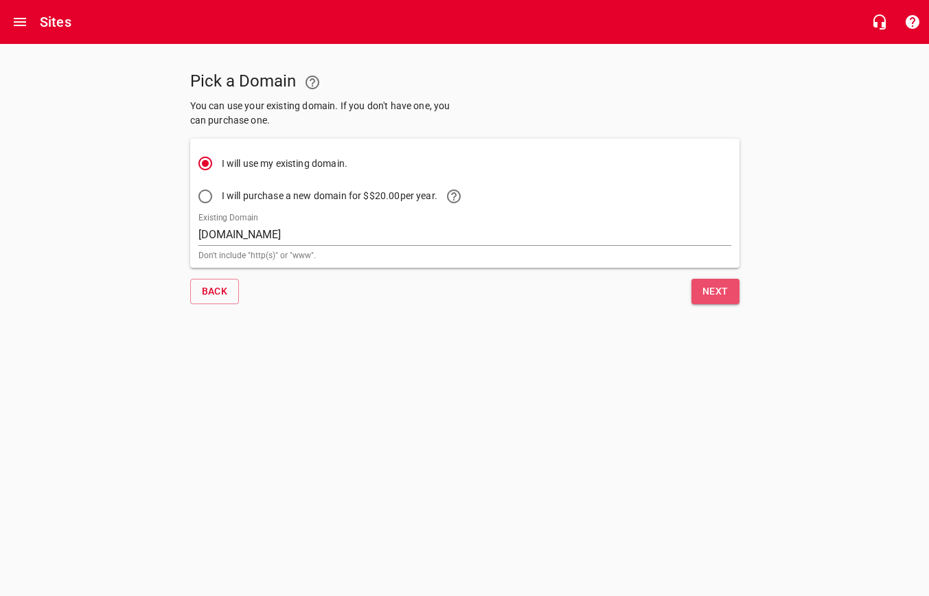
click at [721, 289] on span "Next" at bounding box center [715, 291] width 26 height 17
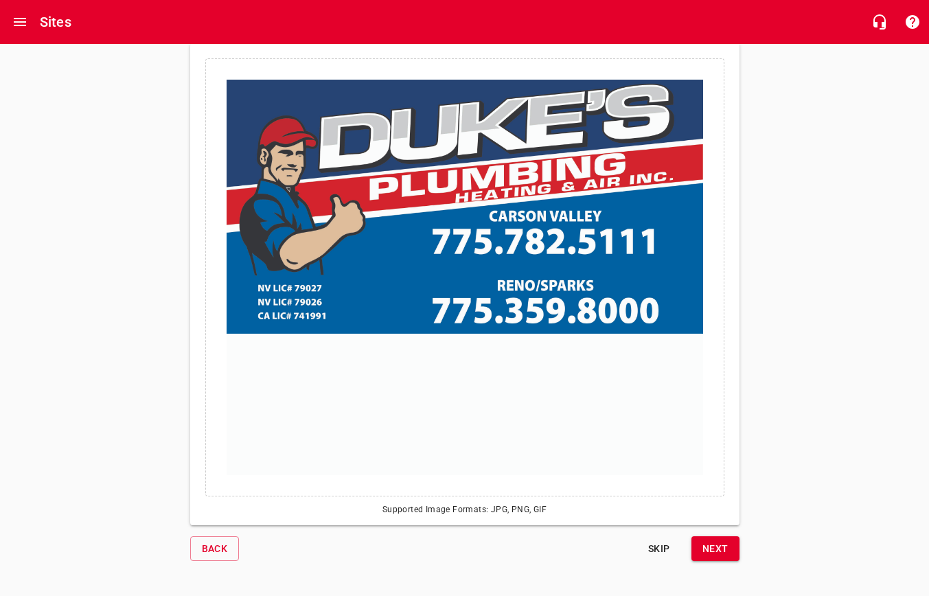
scroll to position [84, 0]
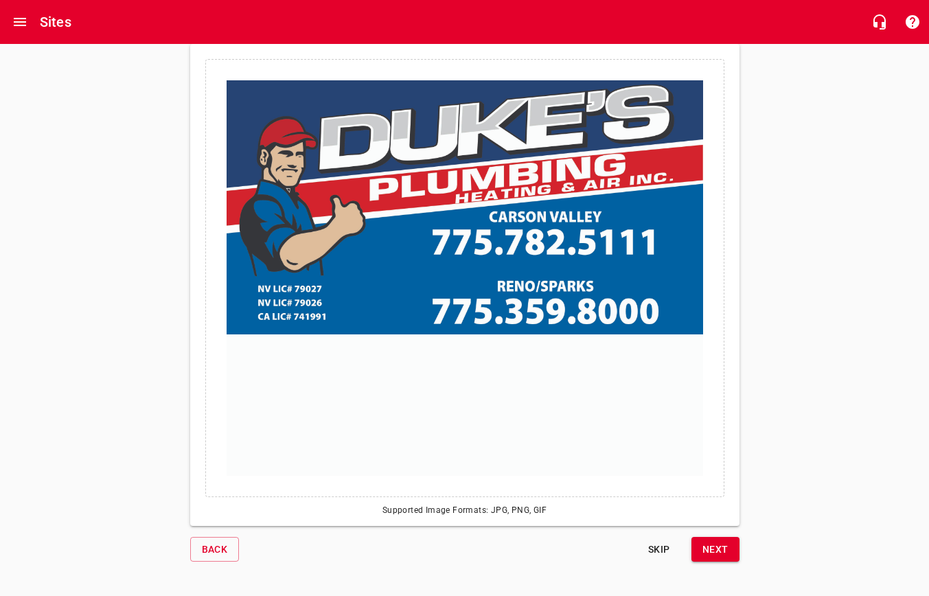
click at [724, 549] on span "Next" at bounding box center [715, 549] width 26 height 17
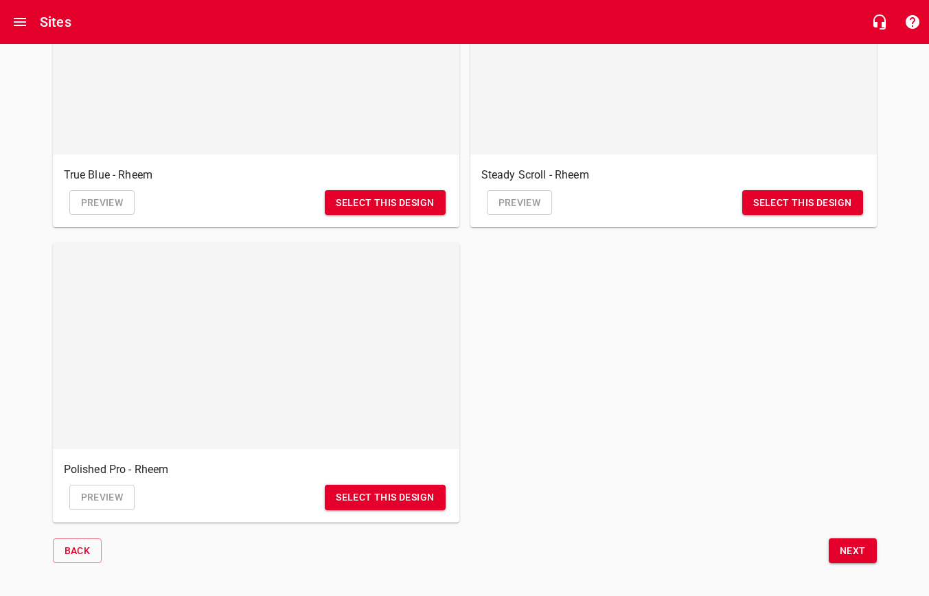
scroll to position [1166, 0]
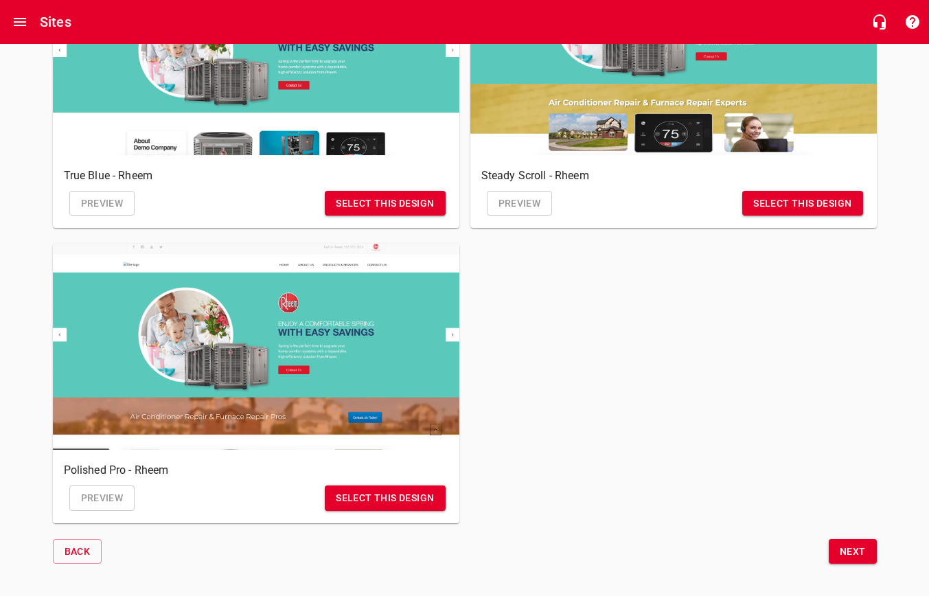
click at [851, 539] on button "Next" at bounding box center [853, 551] width 48 height 25
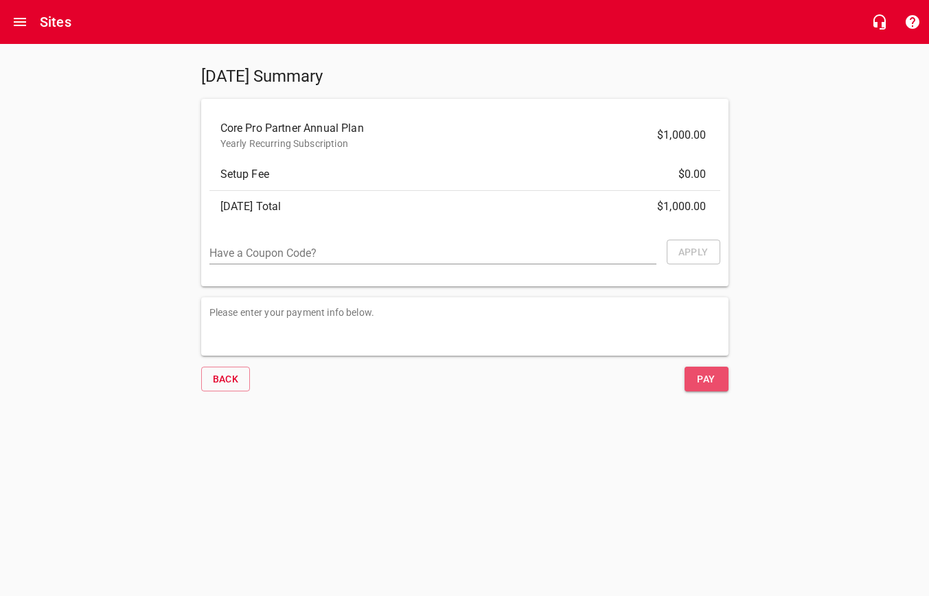
click at [699, 378] on span "Pay" at bounding box center [706, 379] width 22 height 17
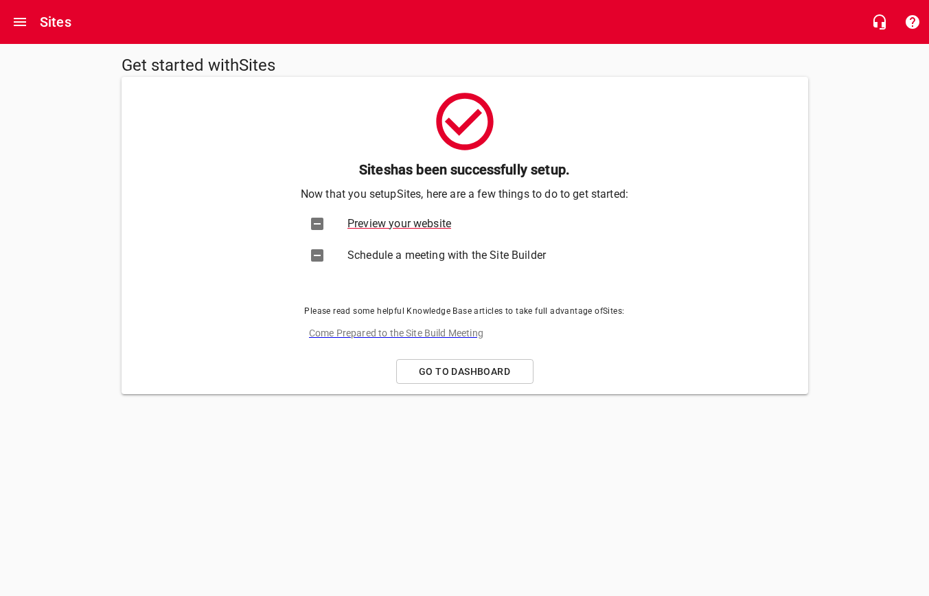
click at [371, 222] on span "Preview your website" at bounding box center [478, 224] width 262 height 16
click at [443, 371] on span "Go to Dashboard" at bounding box center [465, 371] width 114 height 17
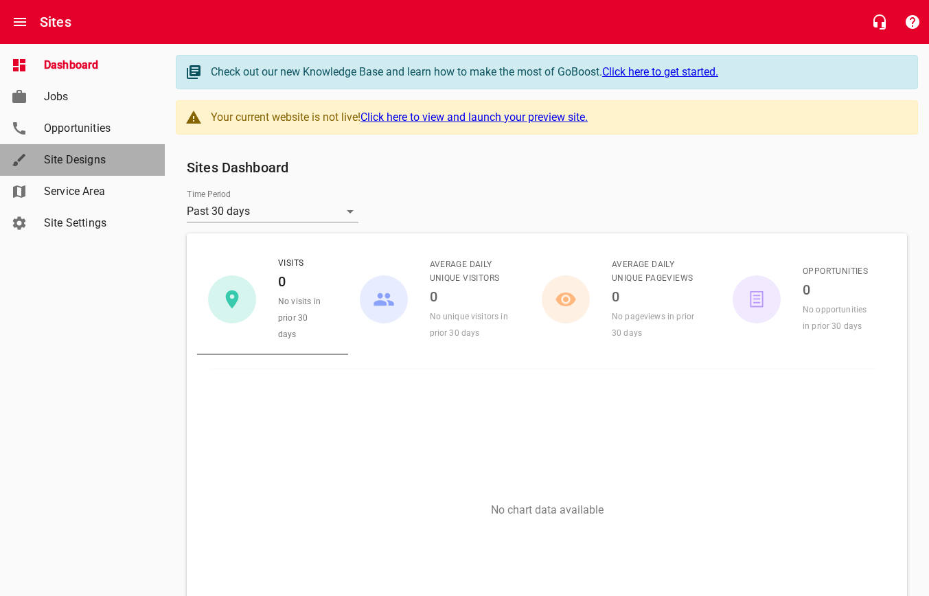
click at [77, 164] on span "Site Designs" at bounding box center [96, 160] width 104 height 16
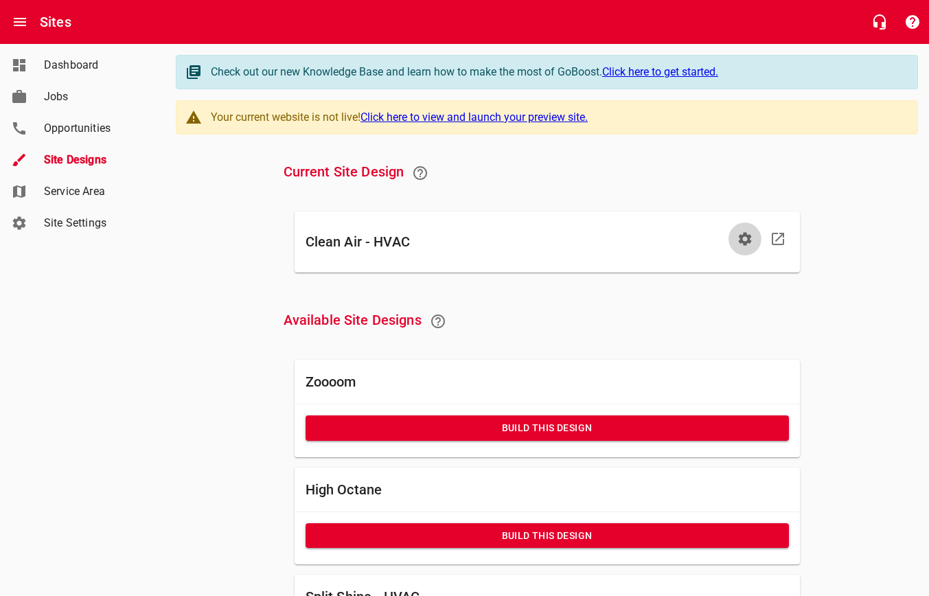
click at [746, 243] on icon "button" at bounding box center [744, 238] width 13 height 13
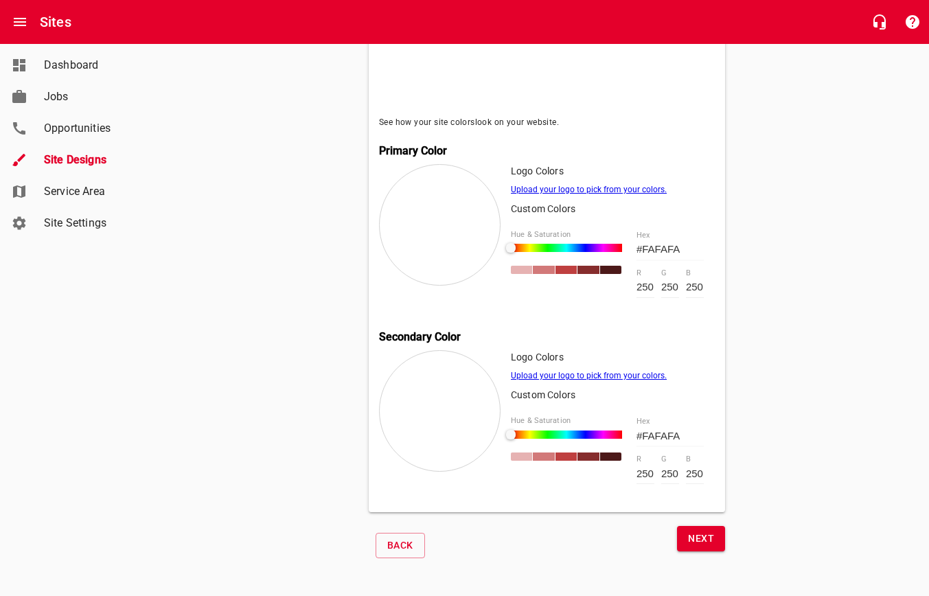
scroll to position [540, 0]
click at [564, 266] on div at bounding box center [565, 270] width 21 height 8
type input "#BF4040"
type input "191"
type input "64"
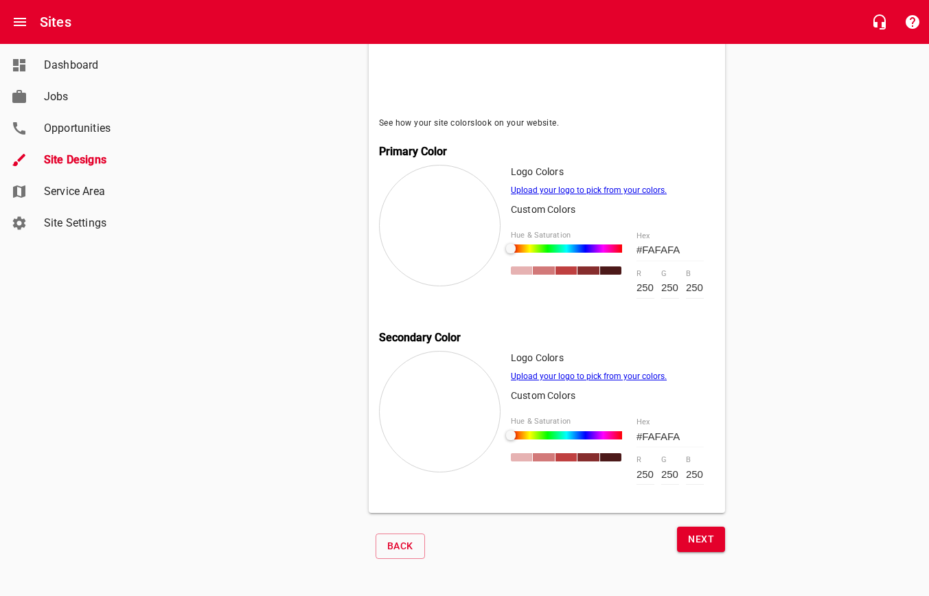
type input "64"
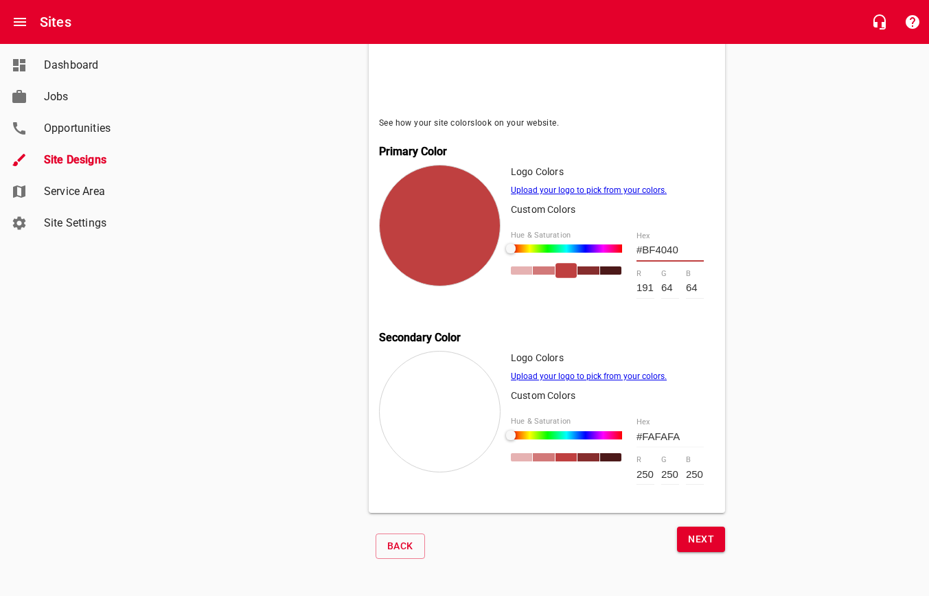
type input "#BF4440"
type input "68"
type input "#BF4E40"
type input "78"
type input "#BF5C40"
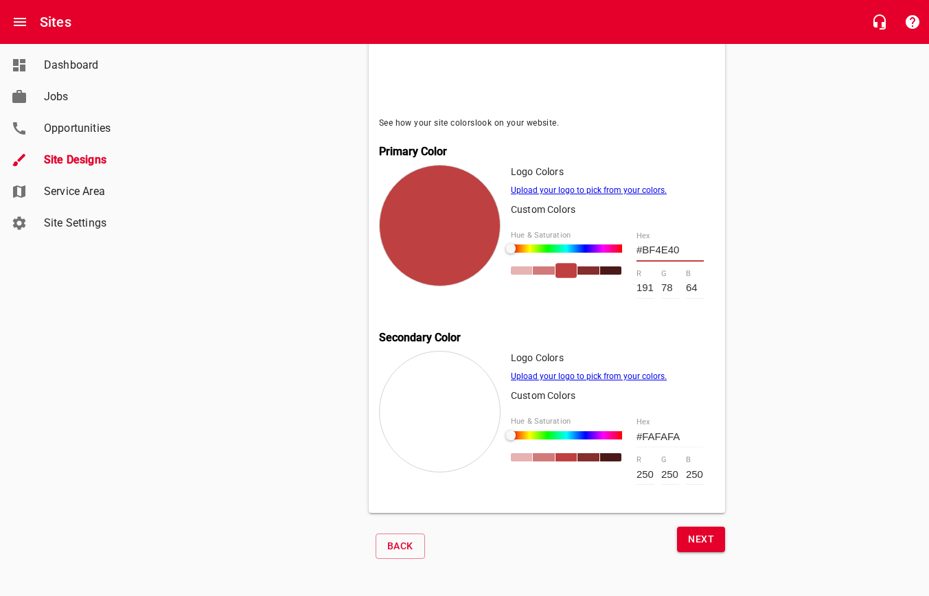
type input "92"
type input "#BF6A40"
type input "106"
type input "#BF7440"
type input "116"
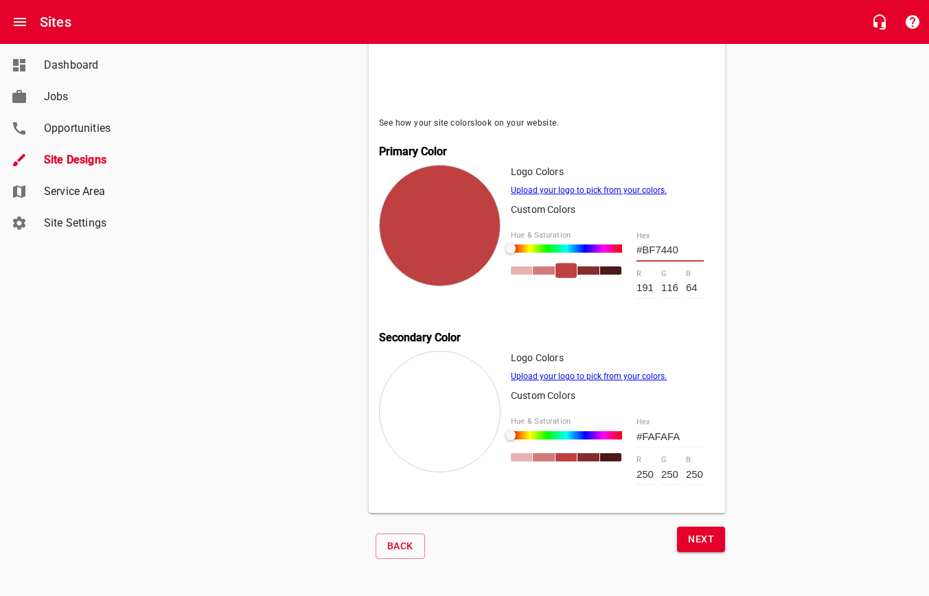
type input "#BF9440"
type input "148"
type input "#BFBF40"
type input "191"
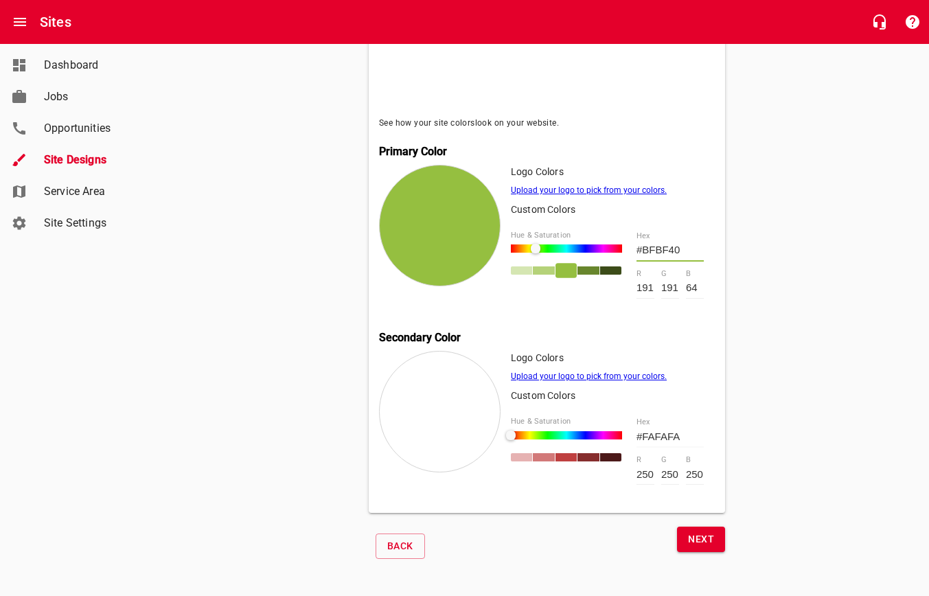
type input "#95BF40"
type input "149"
type input "#61BF40"
type input "97"
type input "#40BF57"
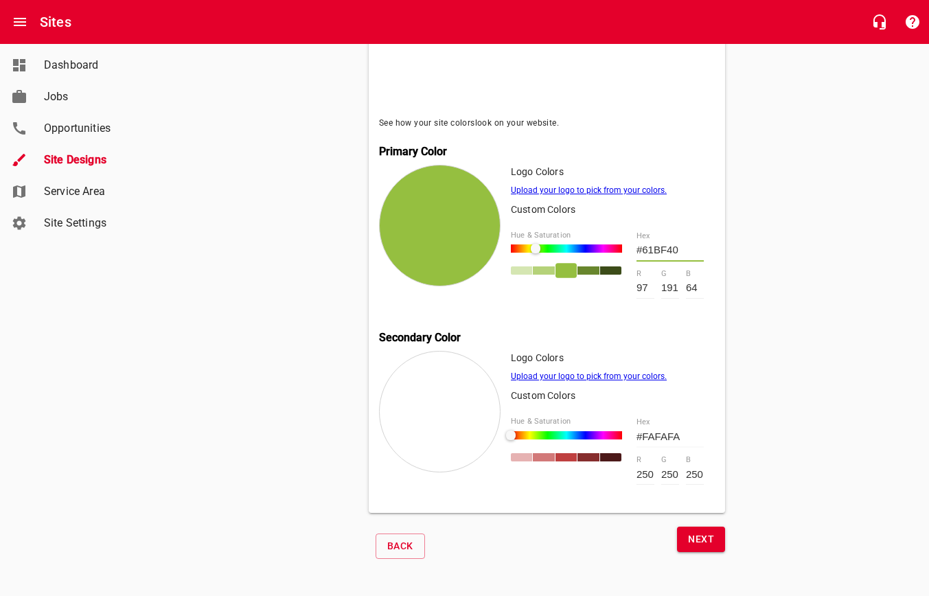
type input "64"
type input "87"
type input "#40BF86"
type input "134"
type input "#40BFAC"
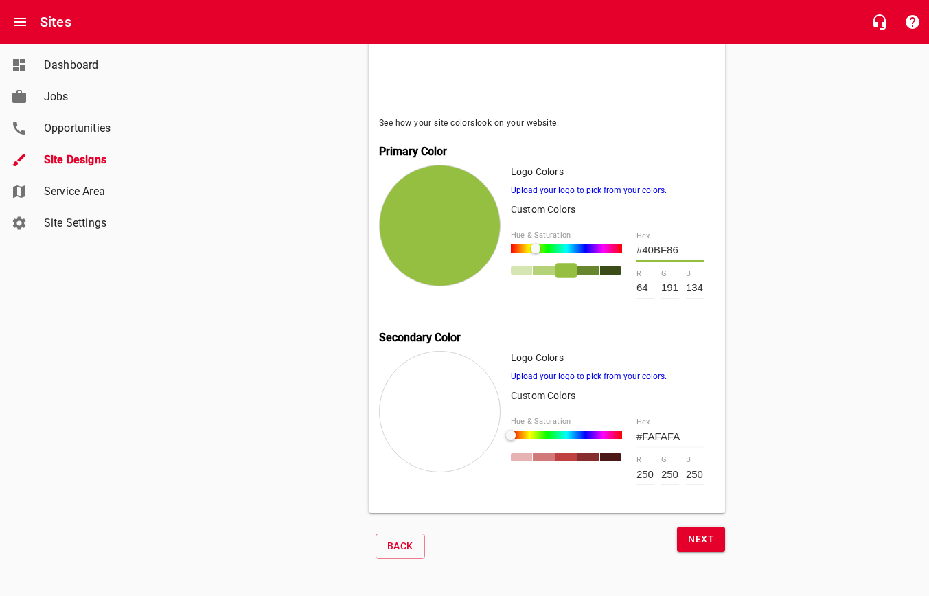
type input "172"
type input "#40ACBF"
type input "172"
type input "191"
type input "#4095BF"
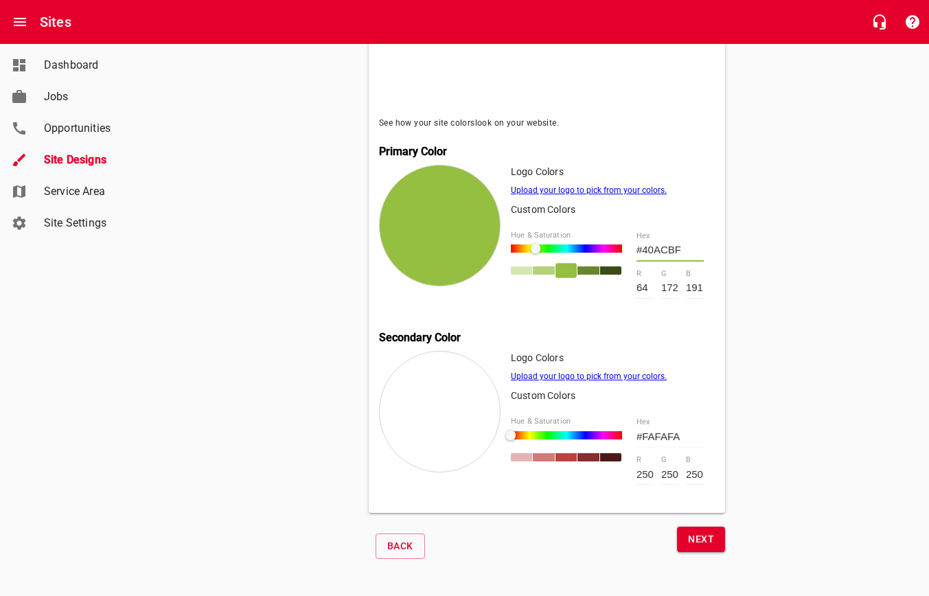
type input "149"
type input "#408BBF"
type input "139"
type input "#4087BF"
type input "135"
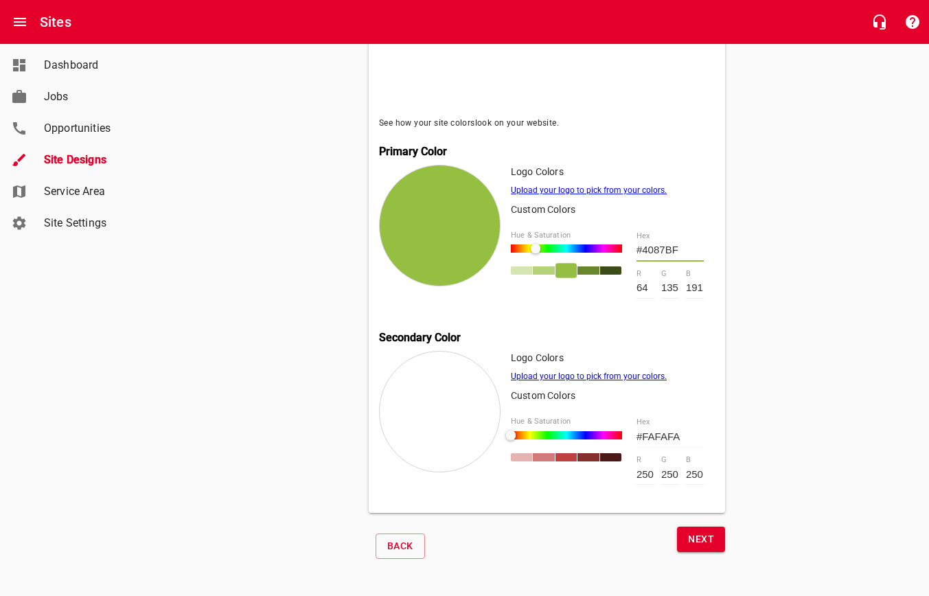
type input "#4082BF"
type input "130"
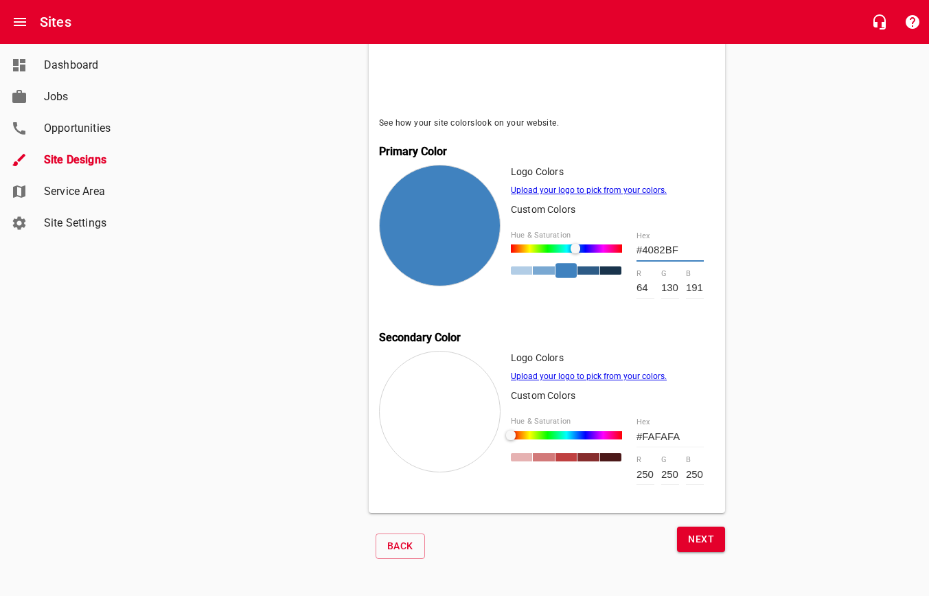
type input "#407DBF"
type input "125"
type input "#4079BF"
type input "121"
type input "#4074BF"
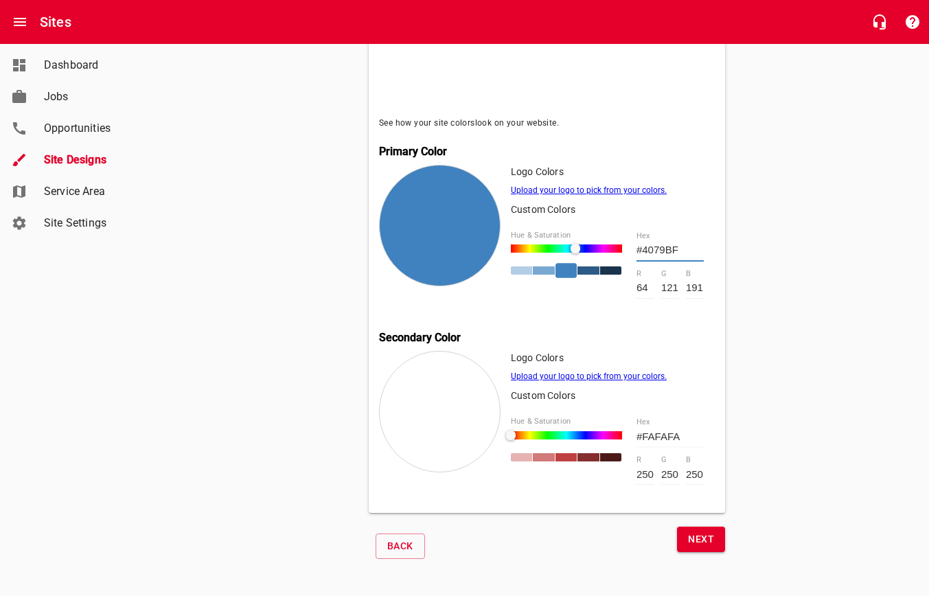
type input "116"
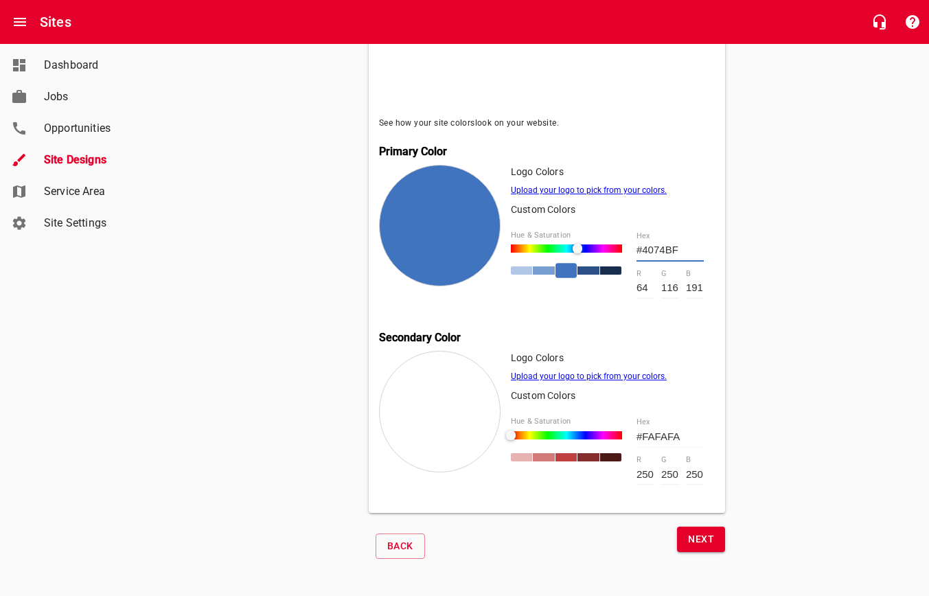
type input "#406FBF"
type input "111"
type input "#406BBF"
type input "107"
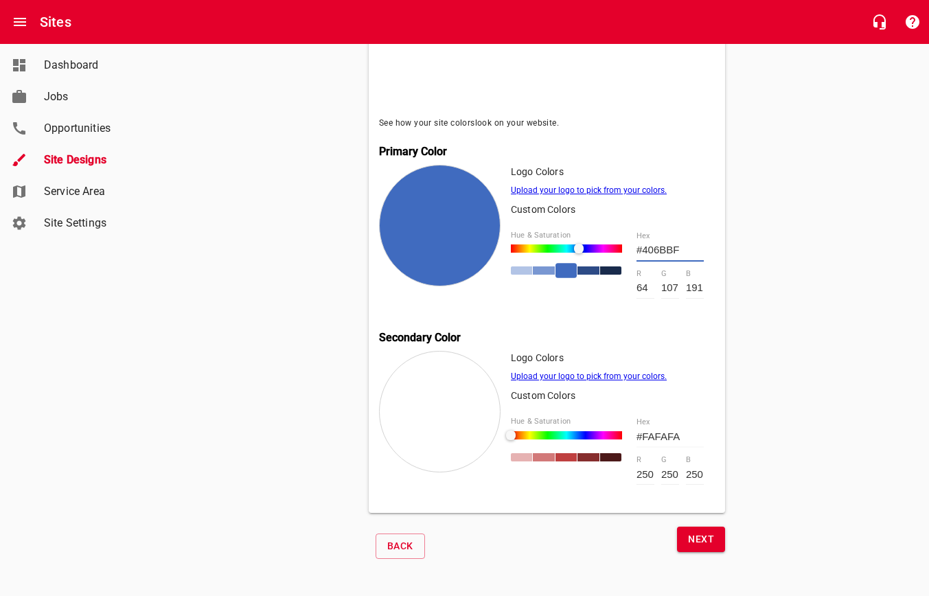
type input "#4066BF"
type input "102"
type input "#4061BF"
type input "97"
type input "#405CBF"
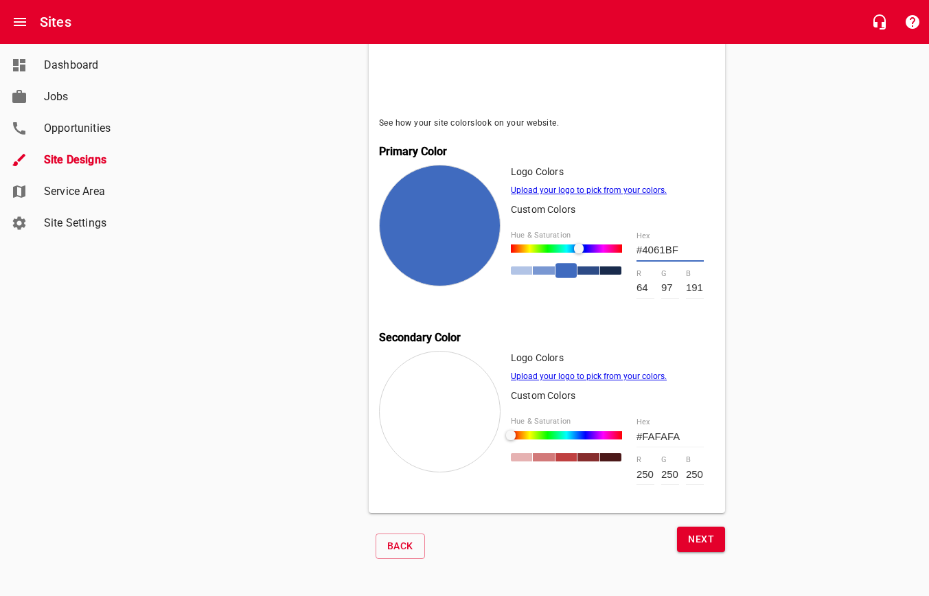
type input "92"
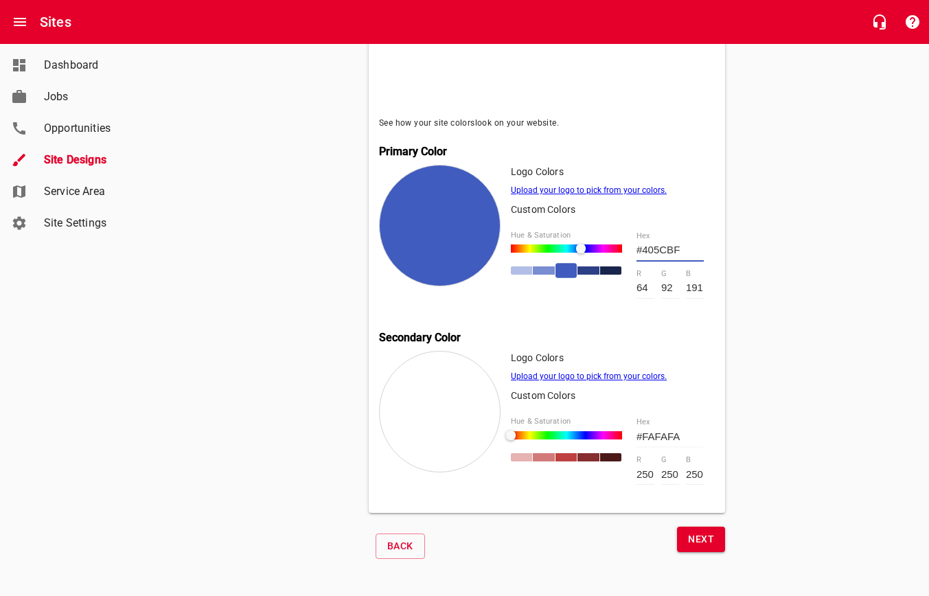
type input "#4061BF"
type input "97"
type input "#4066BF"
type input "102"
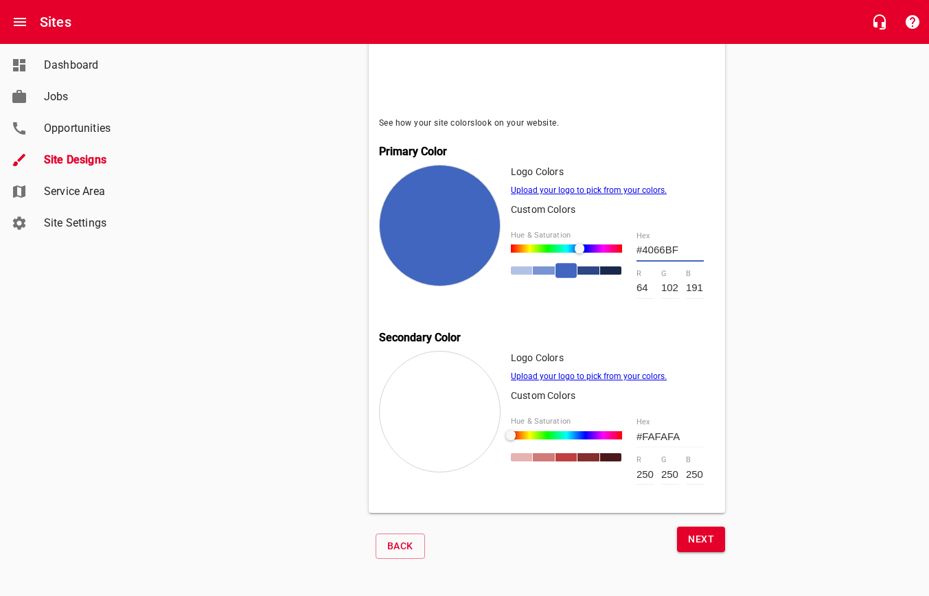
type input "#406BBF"
type input "107"
type input "#406FBF"
type input "111"
drag, startPoint x: 515, startPoint y: 244, endPoint x: 577, endPoint y: 250, distance: 62.7
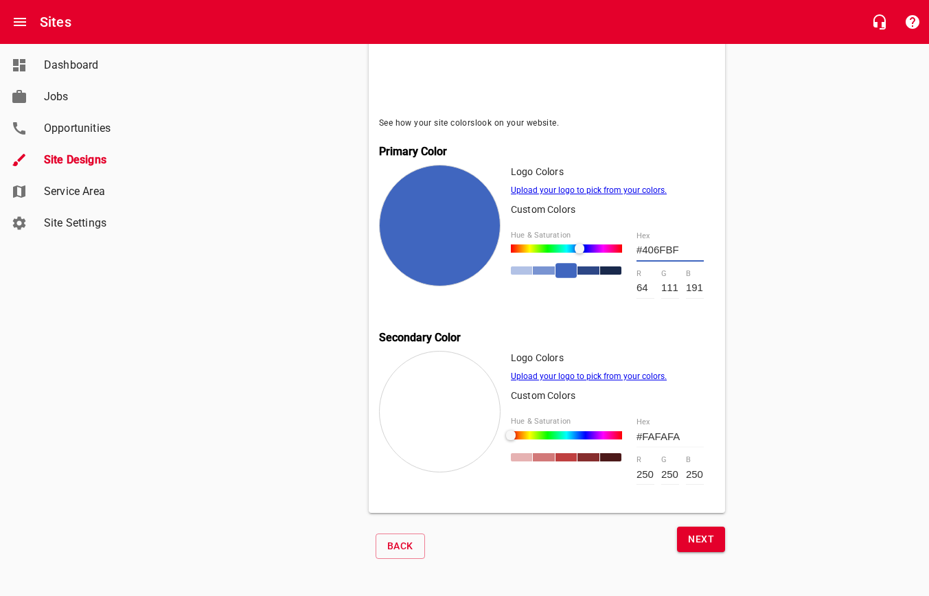
click at [578, 249] on div at bounding box center [580, 249] width 10 height 10
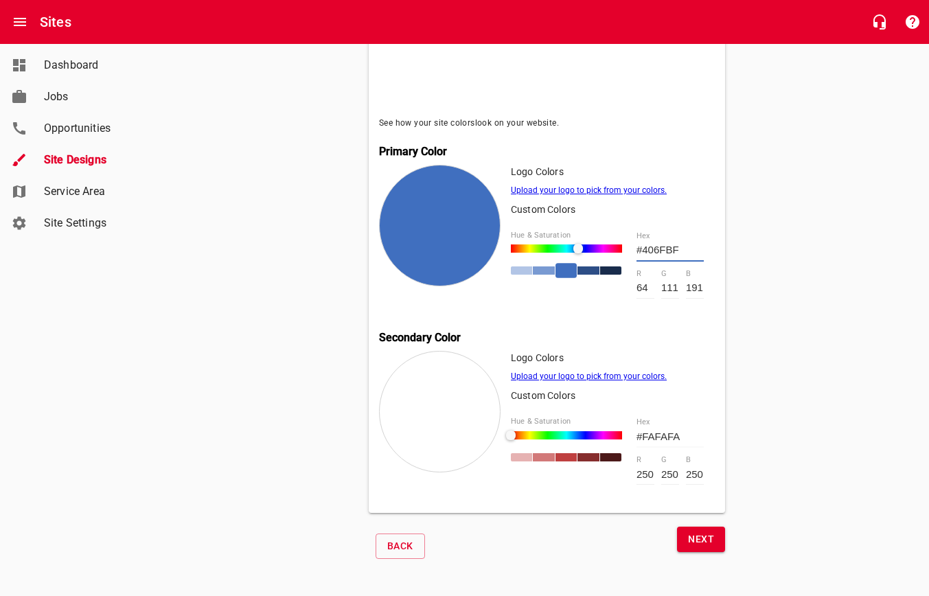
drag, startPoint x: 449, startPoint y: 438, endPoint x: 465, endPoint y: 434, distance: 17.0
click at [449, 438] on div at bounding box center [440, 412] width 122 height 122
click at [509, 430] on div at bounding box center [512, 435] width 10 height 10
click at [566, 453] on div at bounding box center [565, 457] width 21 height 8
type input "#BF4440"
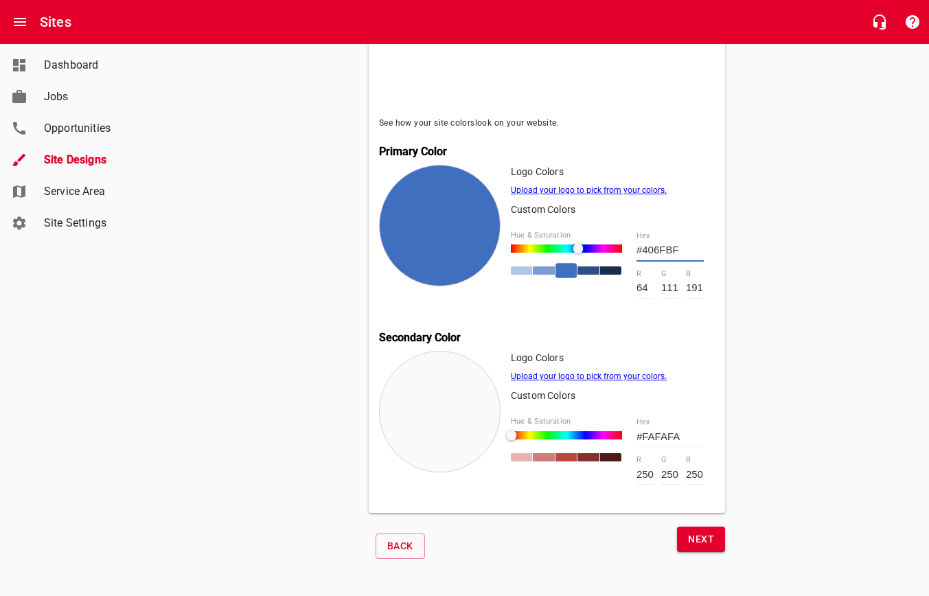
type input "191"
type input "68"
type input "64"
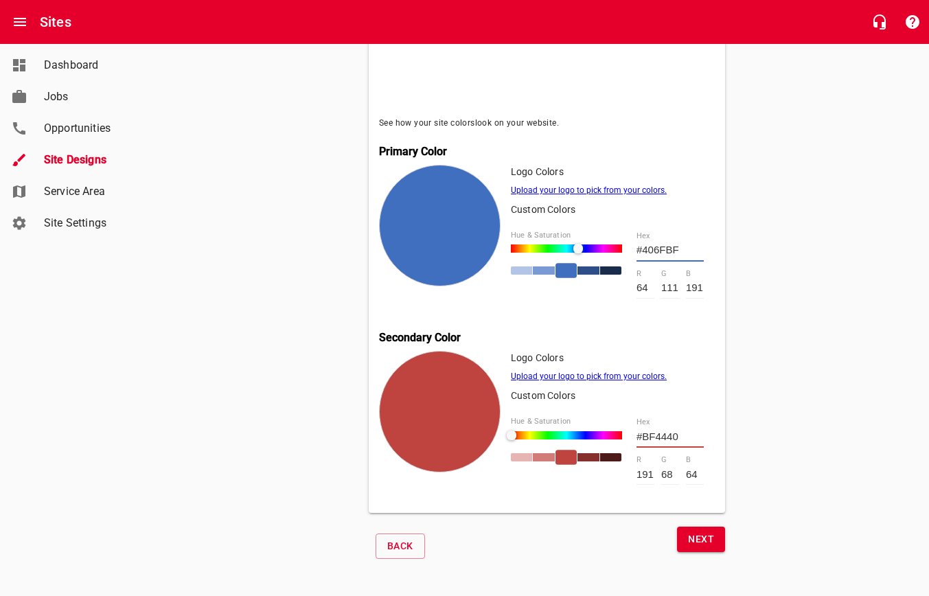
click at [702, 537] on span "Next" at bounding box center [701, 539] width 26 height 17
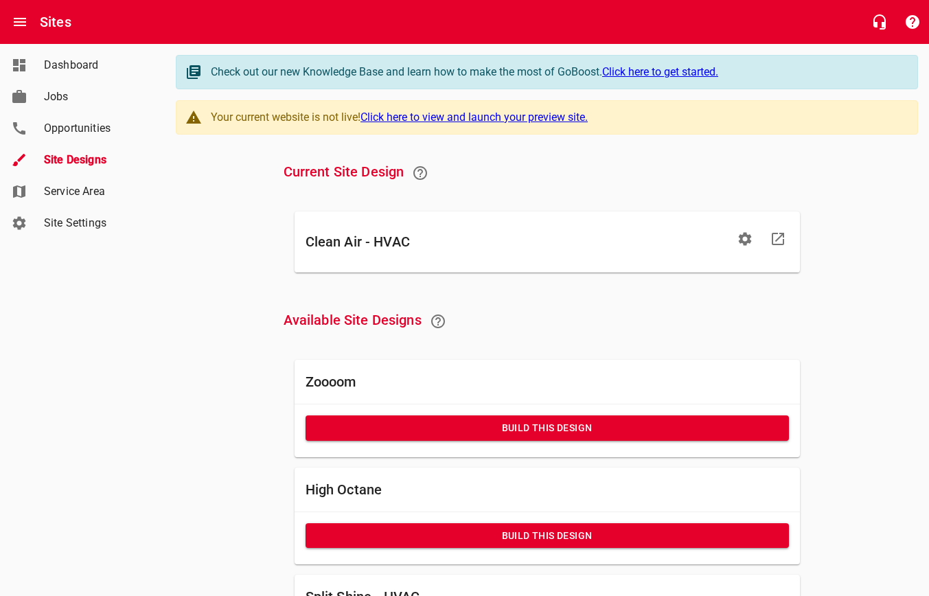
click at [473, 119] on link "Click here to view and launch your preview site." at bounding box center [473, 117] width 227 height 13
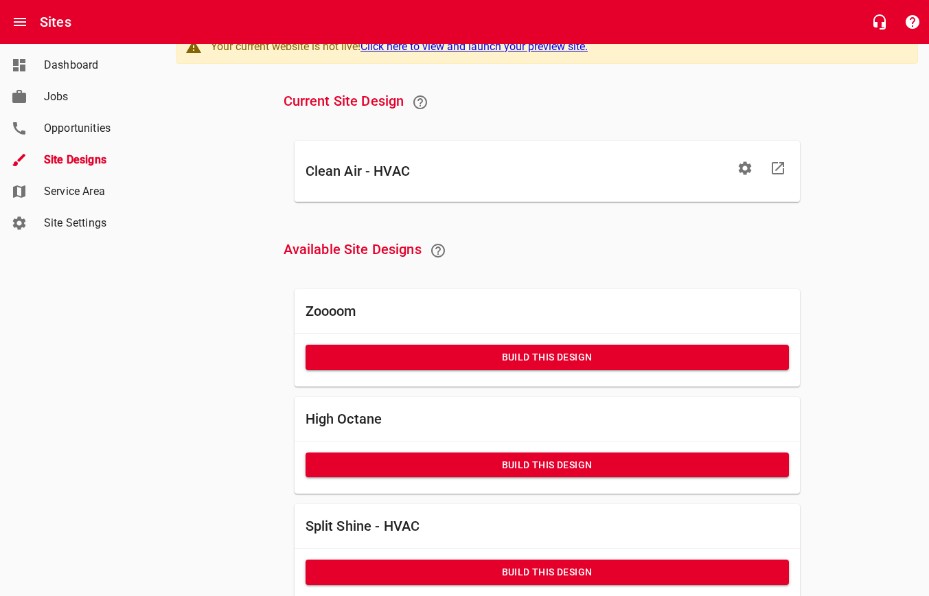
click at [785, 162] on icon at bounding box center [778, 168] width 16 height 16
click at [752, 171] on icon "button" at bounding box center [745, 168] width 16 height 16
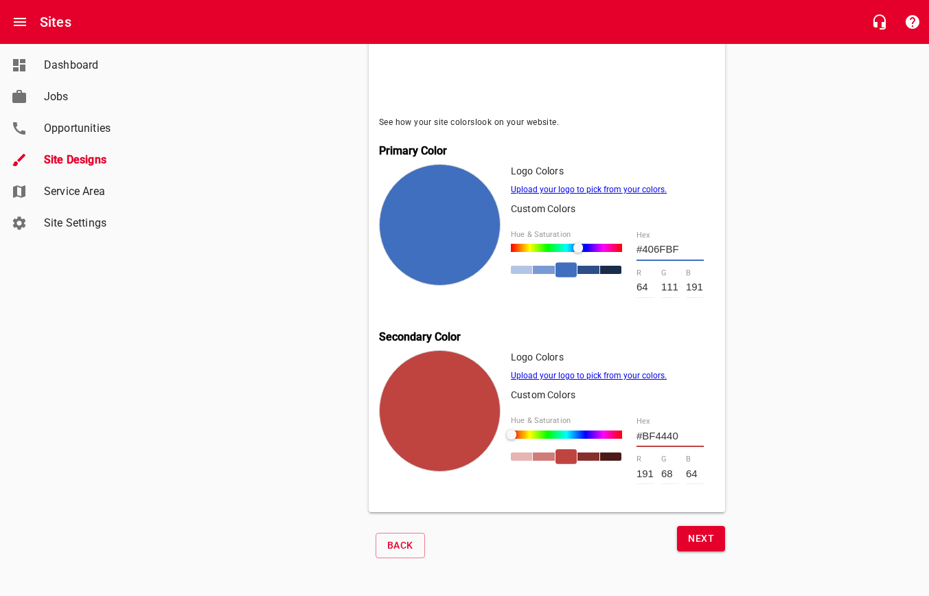
scroll to position [540, 0]
type input "#BF5740"
type input "87"
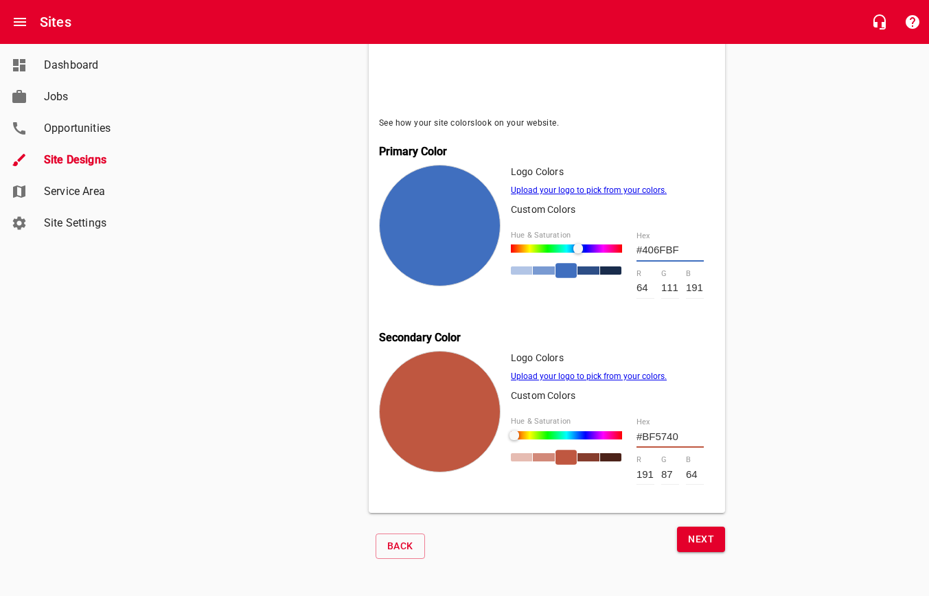
type input "#BF5C40"
type input "92"
type input "#BF6140"
type input "97"
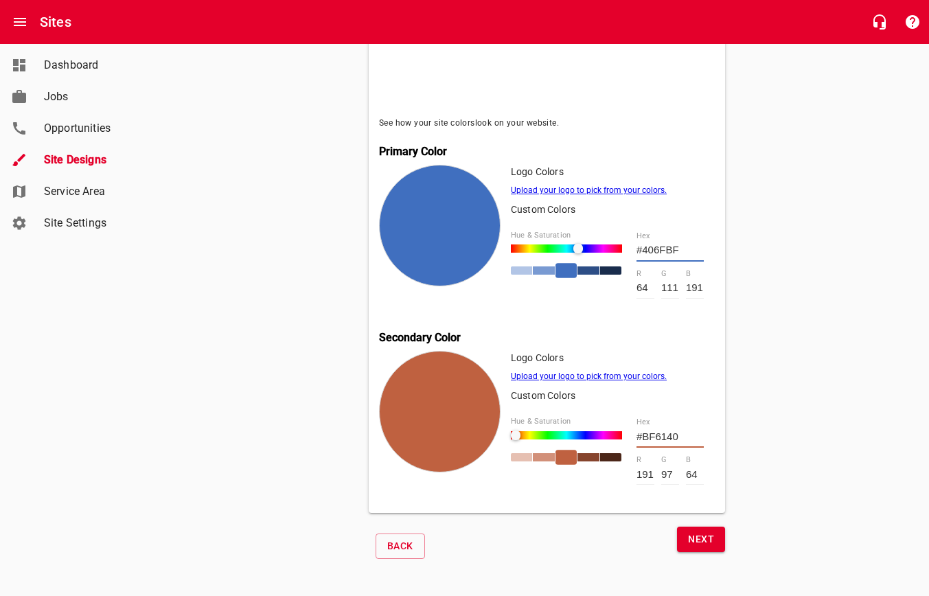
type input "#BF5C40"
type input "92"
type input "#BF5740"
type input "87"
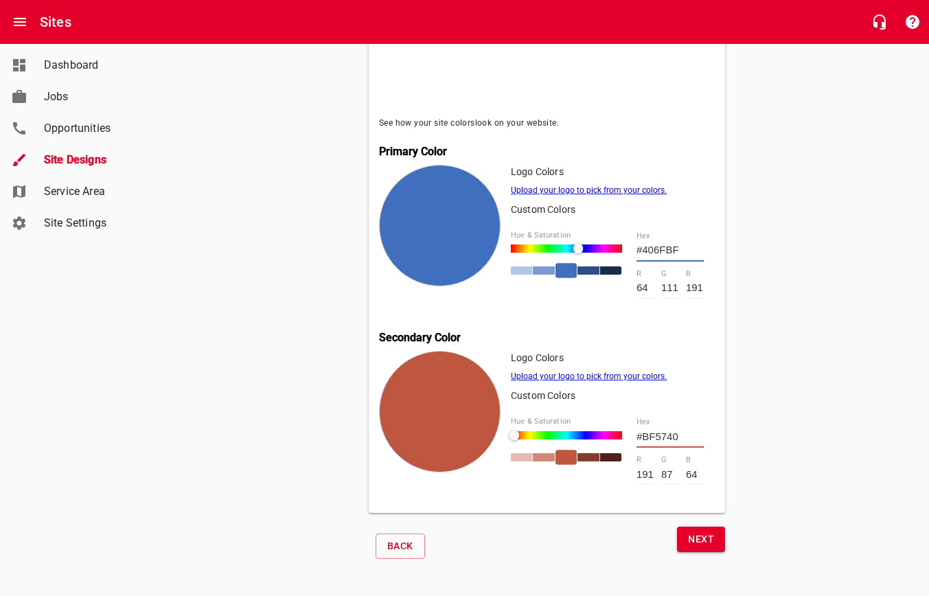
type input "#BF5340"
type input "83"
type input "#BF4E40"
type input "78"
type input "#BF4940"
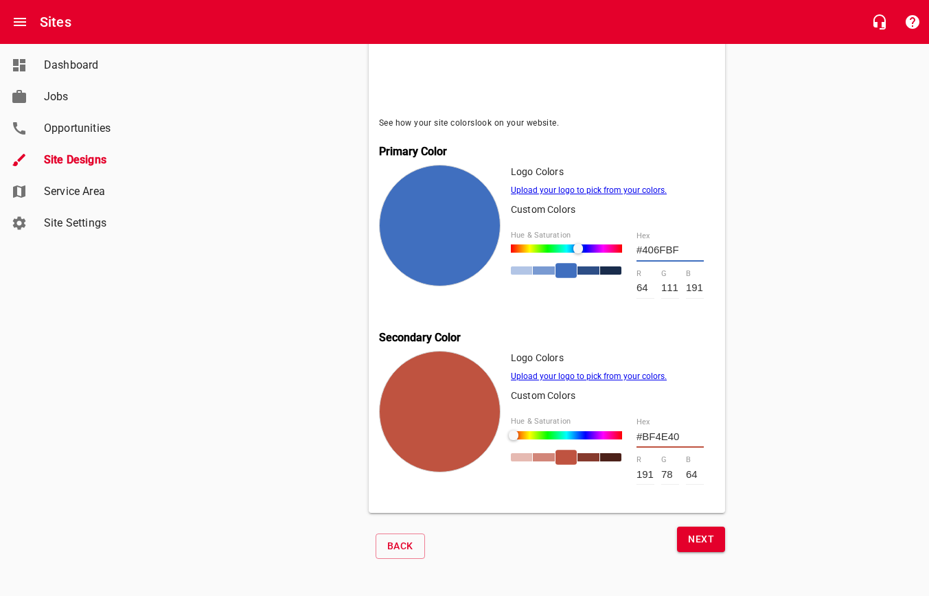
type input "73"
type input "#BF4440"
type input "68"
type input "#BF4040"
type input "64"
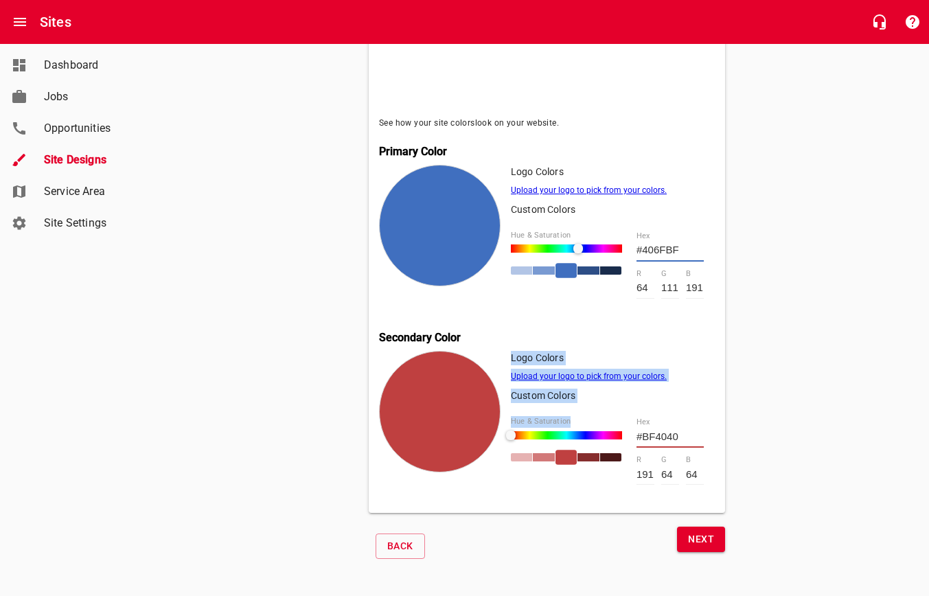
drag, startPoint x: 514, startPoint y: 428, endPoint x: 500, endPoint y: 426, distance: 13.9
click at [500, 426] on div "Logo Colors Upload your logo to pick from your colors. Custom Colors Hue & Satu…" at bounding box center [547, 427] width 336 height 152
drag, startPoint x: 154, startPoint y: 441, endPoint x: 178, endPoint y: 435, distance: 24.0
click at [154, 441] on div "Dashboard Jobs Opportunities Site Designs Service Area Site Settings" at bounding box center [82, 298] width 165 height 596
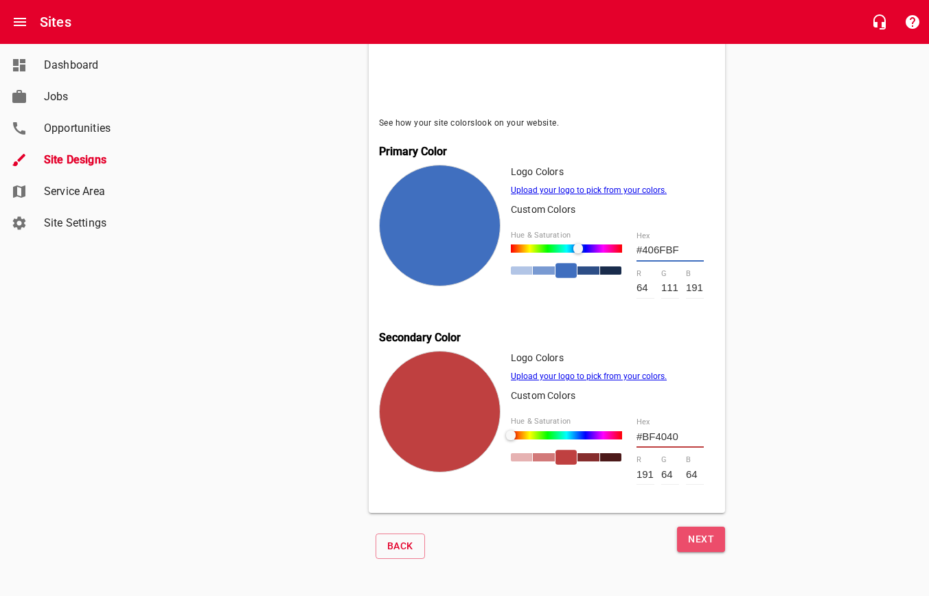
click at [706, 536] on span "Next" at bounding box center [701, 539] width 26 height 17
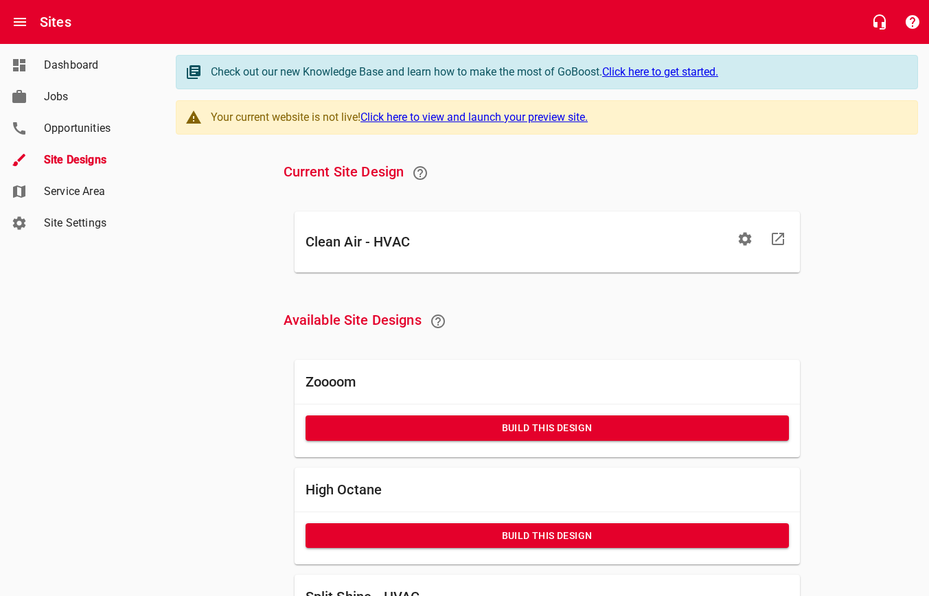
click at [577, 116] on link "Click here to view and launch your preview site." at bounding box center [473, 117] width 227 height 13
click at [745, 241] on icon "button" at bounding box center [745, 239] width 16 height 16
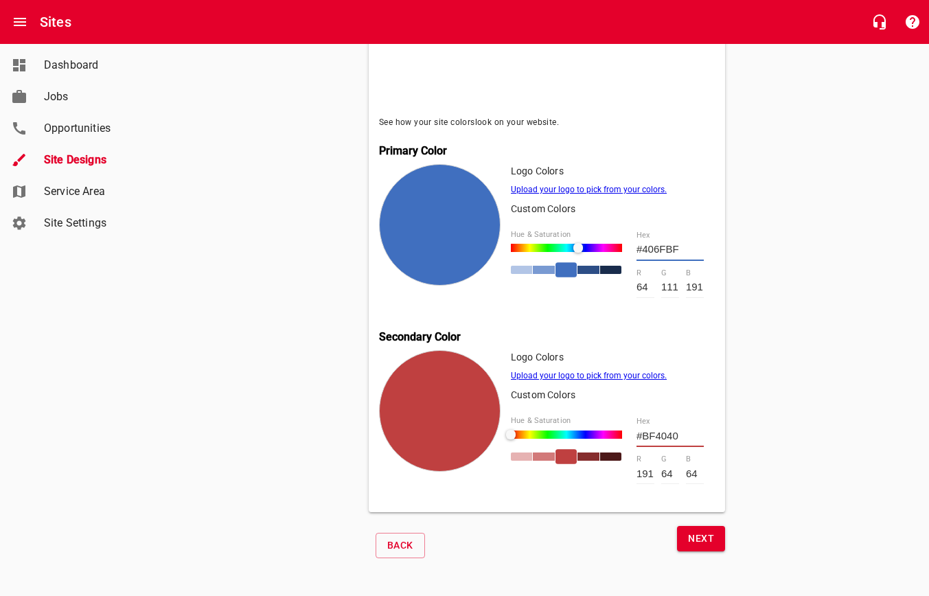
scroll to position [540, 0]
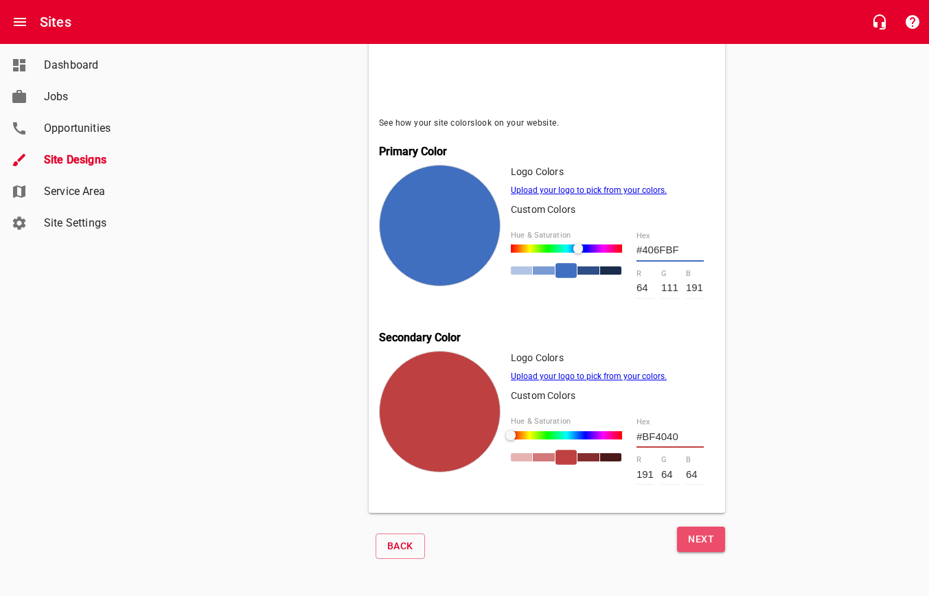
click at [700, 539] on span "Next" at bounding box center [701, 539] width 26 height 17
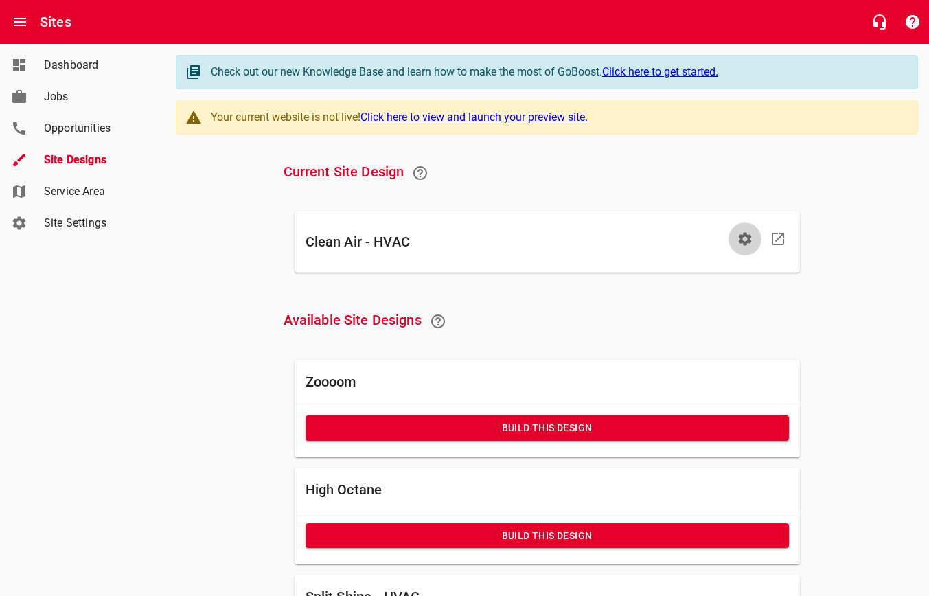
click at [740, 236] on icon "button" at bounding box center [744, 238] width 13 height 13
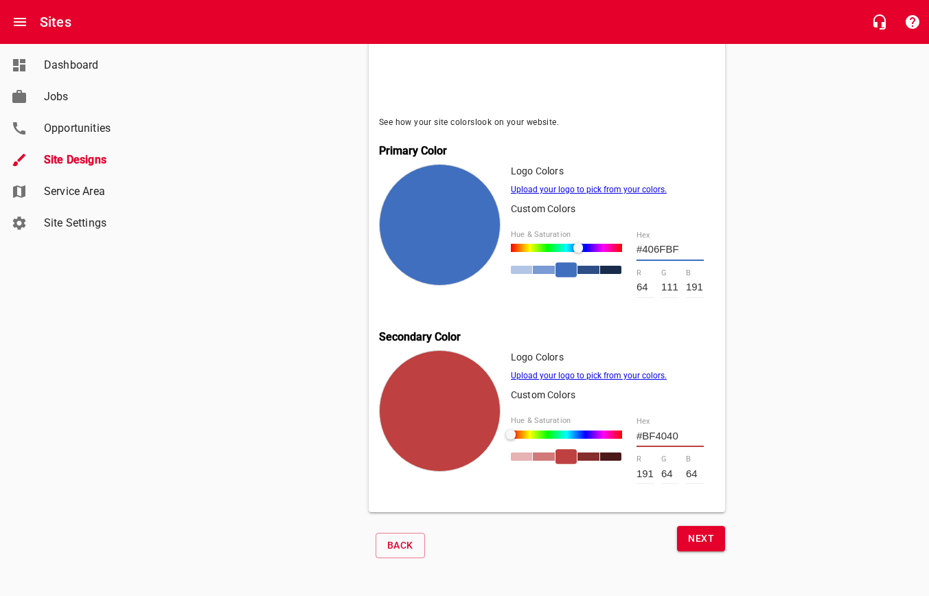
scroll to position [540, 0]
click at [584, 189] on link "Upload your logo to pick from your colors." at bounding box center [589, 190] width 156 height 10
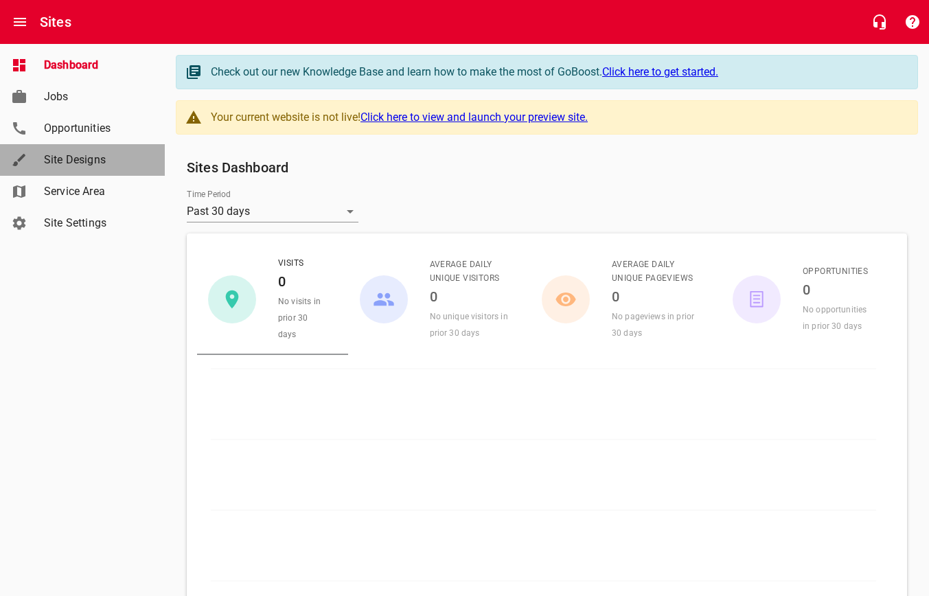
click at [87, 157] on span "Site Designs" at bounding box center [96, 160] width 104 height 16
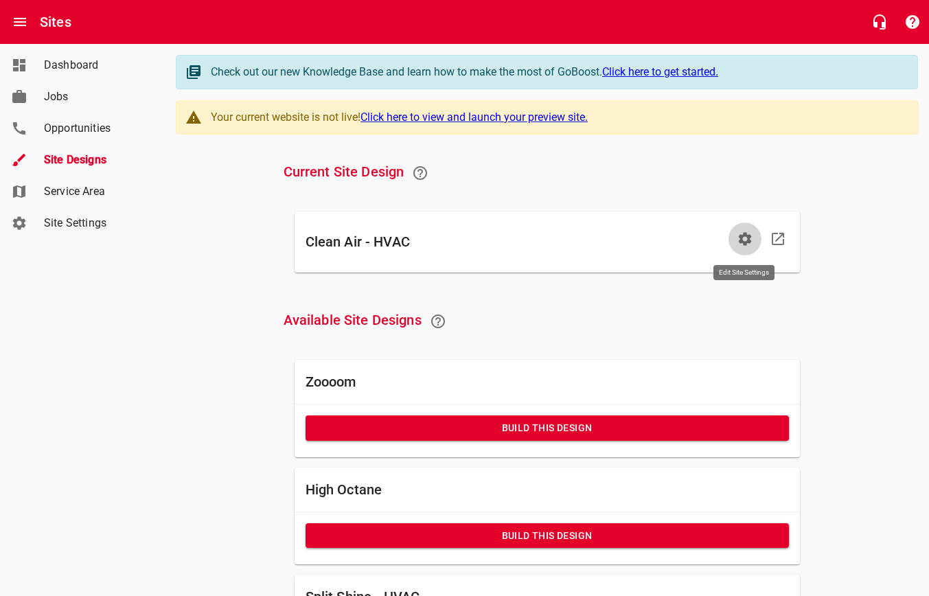
click at [735, 233] on button "button" at bounding box center [744, 238] width 33 height 33
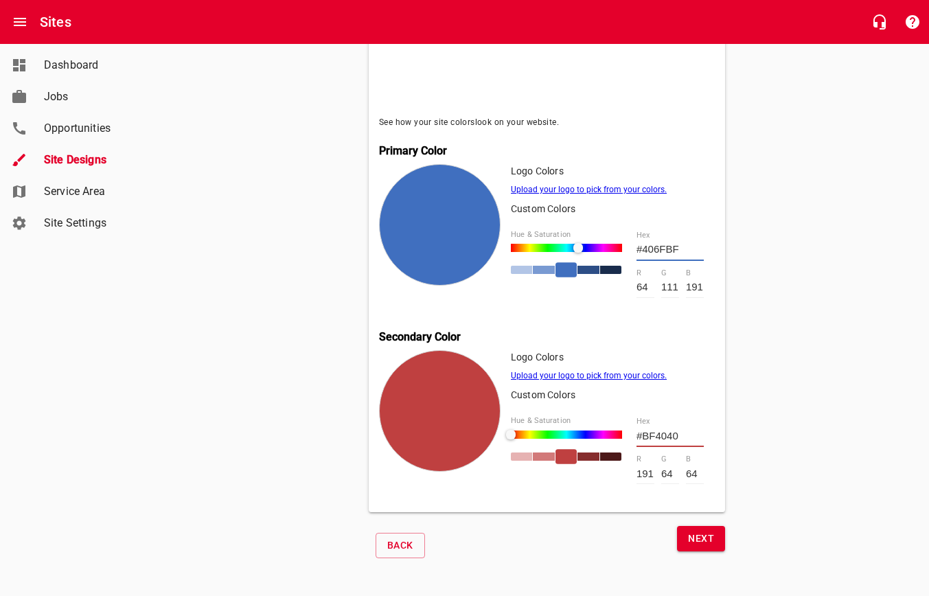
scroll to position [540, 0]
click at [598, 373] on link "Upload your logo to pick from your colors." at bounding box center [589, 376] width 156 height 10
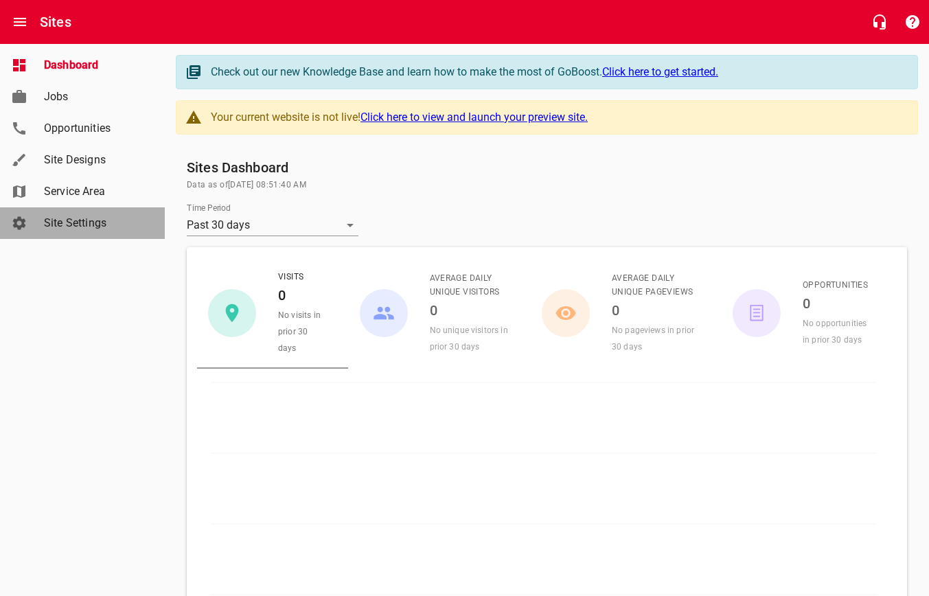
drag, startPoint x: 70, startPoint y: 220, endPoint x: 77, endPoint y: 218, distance: 7.2
click at [70, 220] on span "Site Settings" at bounding box center [96, 223] width 104 height 16
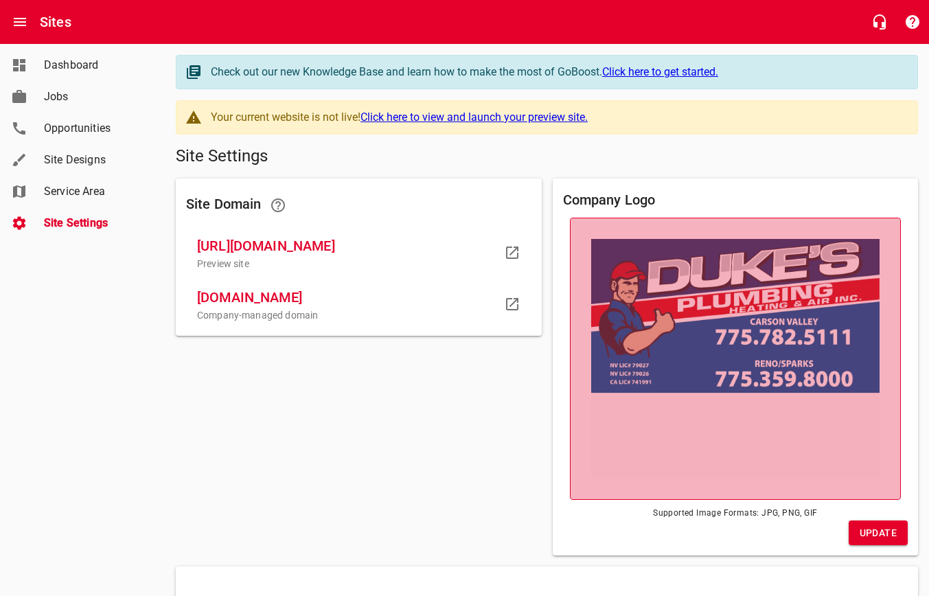
click at [729, 384] on img at bounding box center [735, 359] width 289 height 240
click at [0, 0] on input "file" at bounding box center [0, 0] width 0 height 0
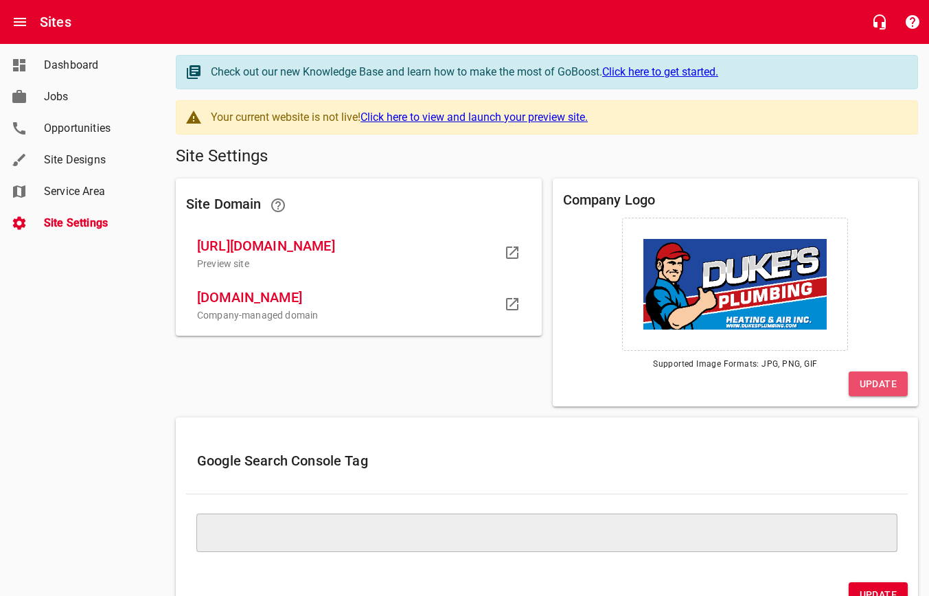
click at [890, 387] on span "Update" at bounding box center [878, 384] width 37 height 17
